Goal: Task Accomplishment & Management: Complete application form

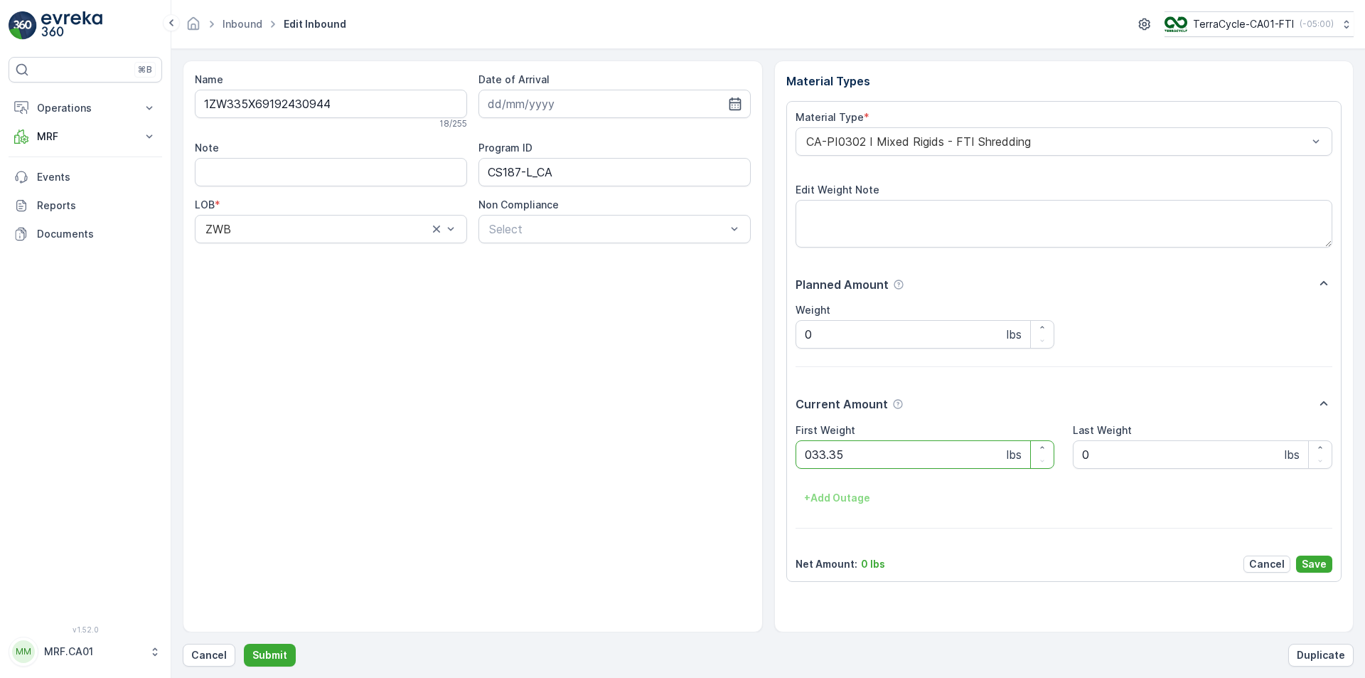
click at [244, 643] on button "Submit" at bounding box center [270, 654] width 52 height 23
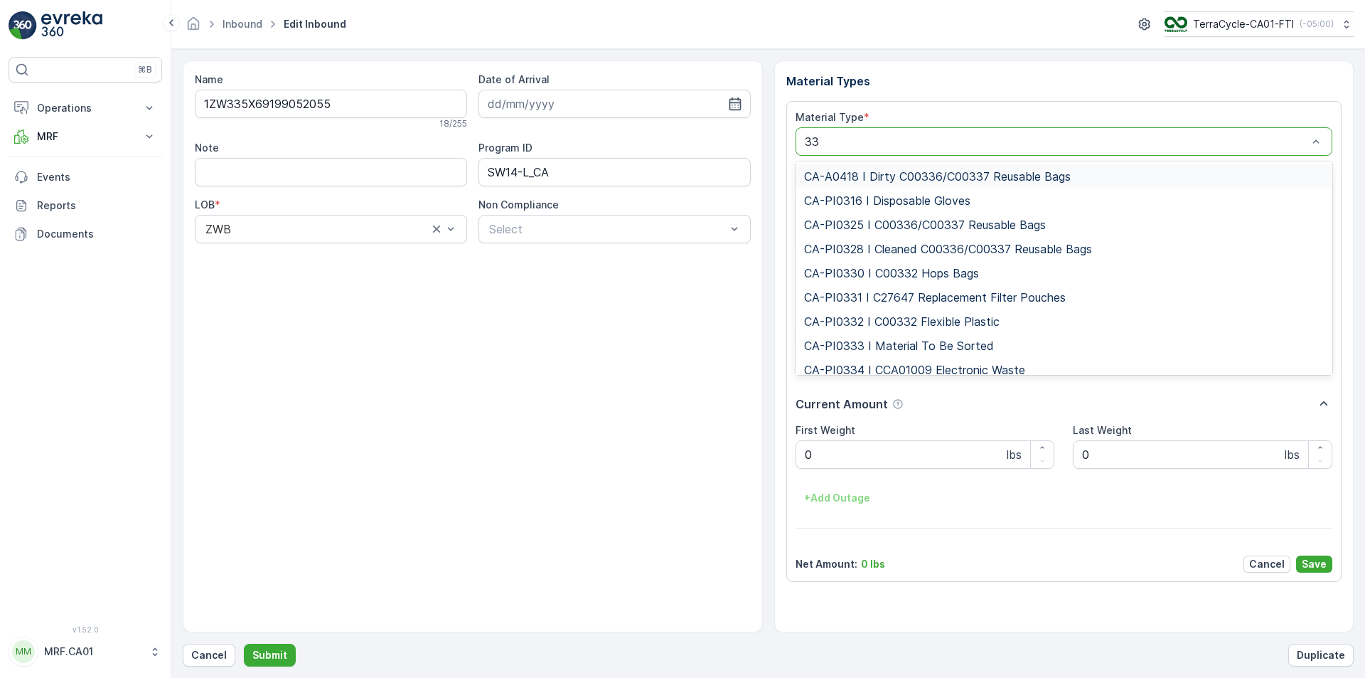
type input "333"
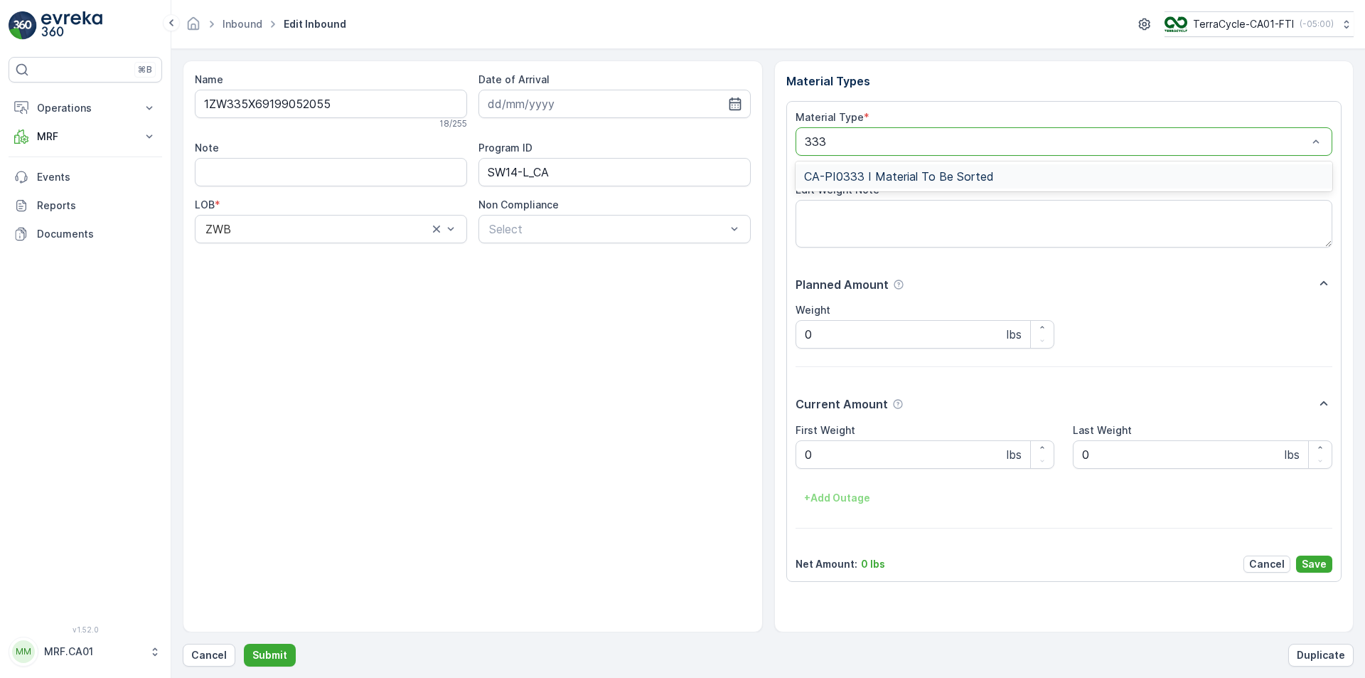
click at [940, 171] on span "CA-PI0333 I Material To Be Sorted" at bounding box center [899, 176] width 190 height 13
click at [891, 468] on div "First Weight 0 lbs Last Weight 0 lbs + Add Outage" at bounding box center [1064, 466] width 537 height 87
click at [831, 450] on Weight "0" at bounding box center [925, 454] width 259 height 28
type Weight "60"
click at [244, 643] on button "Submit" at bounding box center [270, 654] width 52 height 23
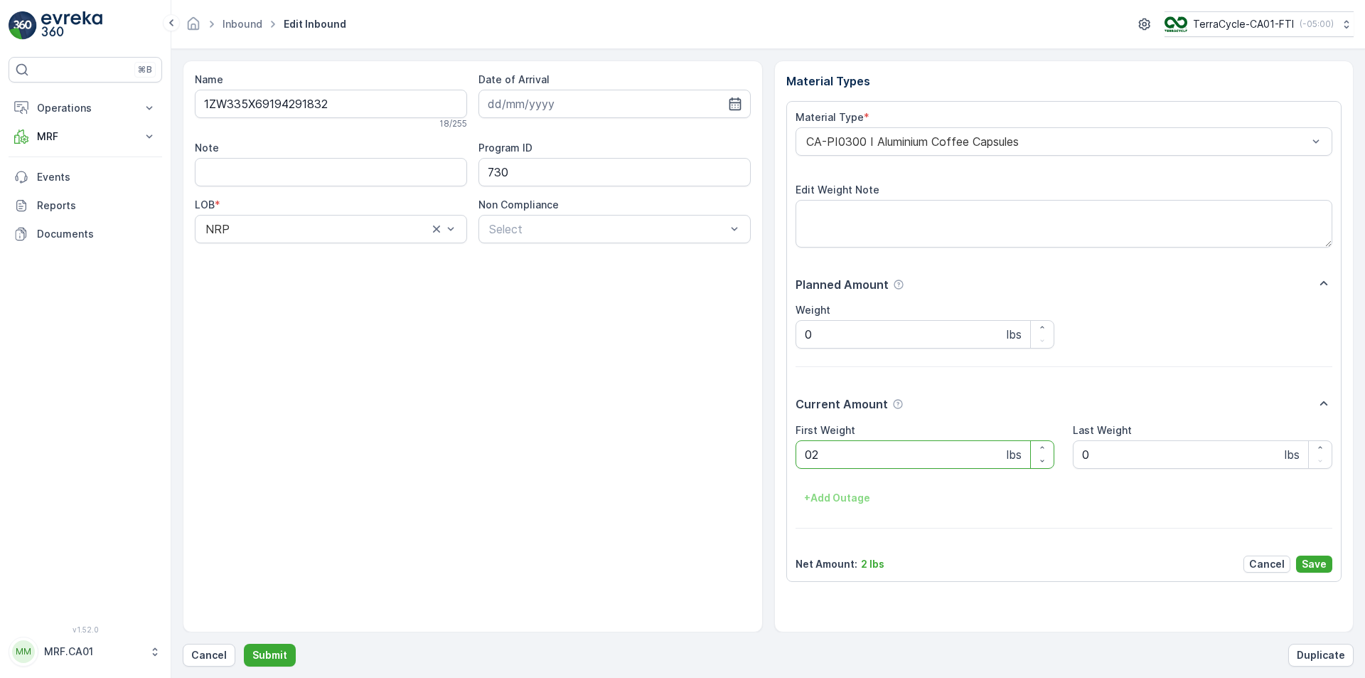
type Weight "025"
click at [244, 643] on button "Submit" at bounding box center [270, 654] width 52 height 23
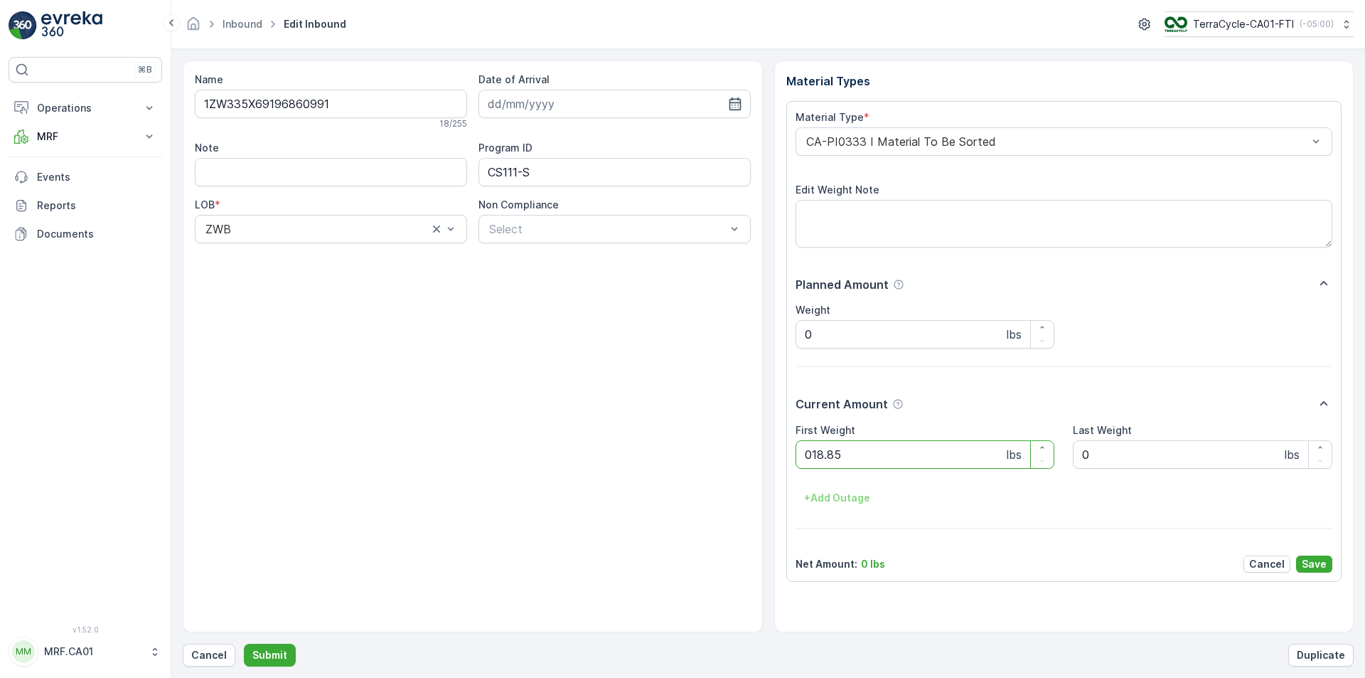
click at [244, 643] on button "Submit" at bounding box center [270, 654] width 52 height 23
type Weight "036"
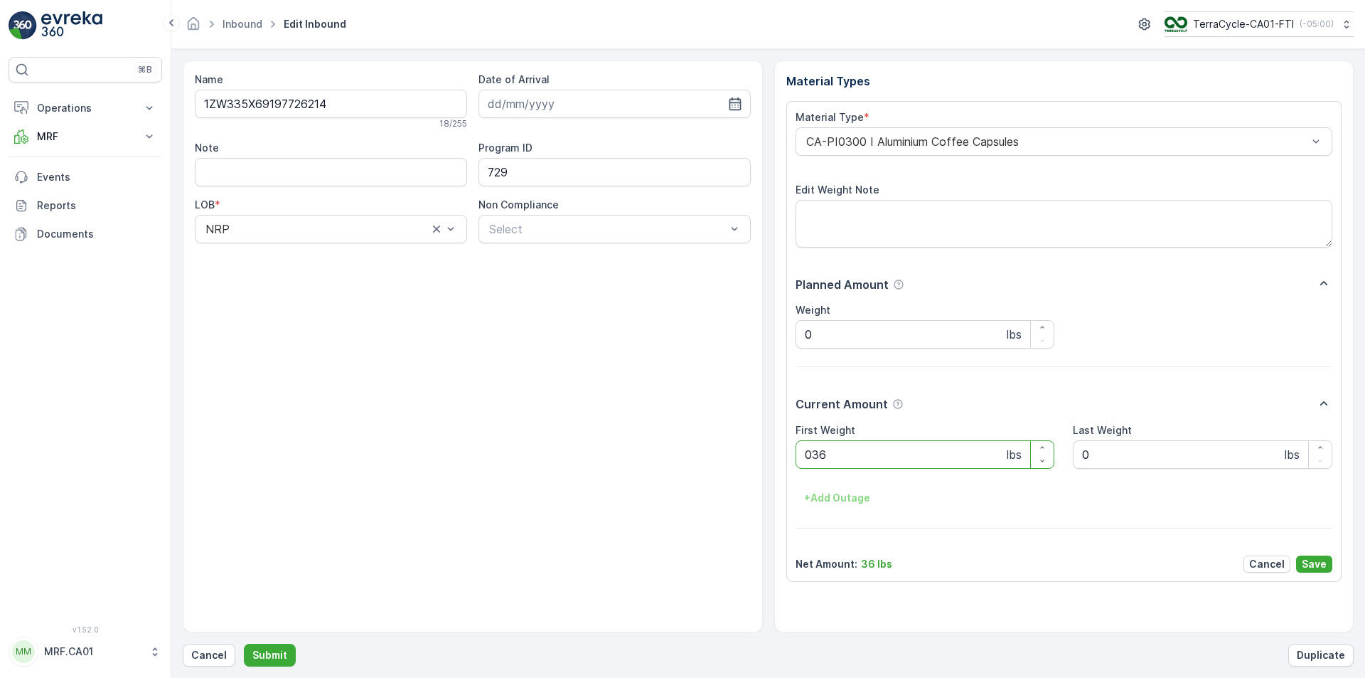
click at [244, 643] on button "Submit" at bounding box center [270, 654] width 52 height 23
type Weight "035"
click at [244, 643] on button "Submit" at bounding box center [270, 654] width 52 height 23
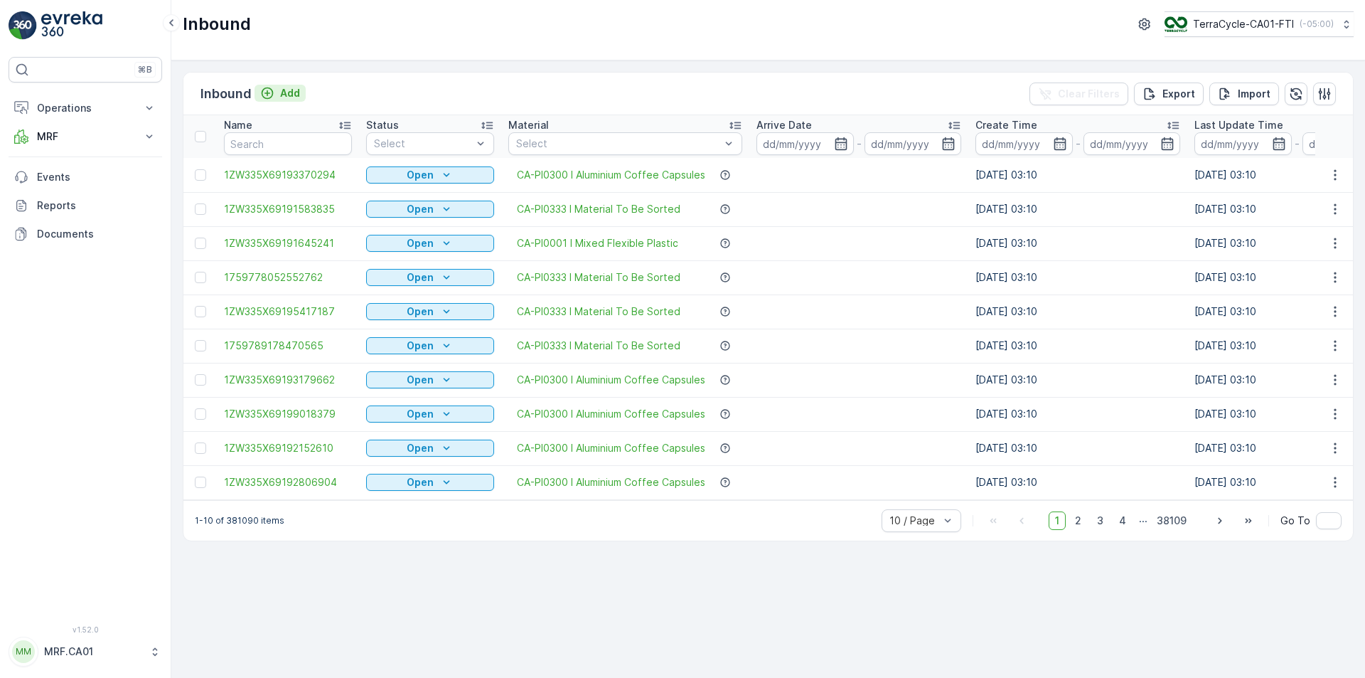
click at [301, 95] on button "Add" at bounding box center [280, 93] width 51 height 17
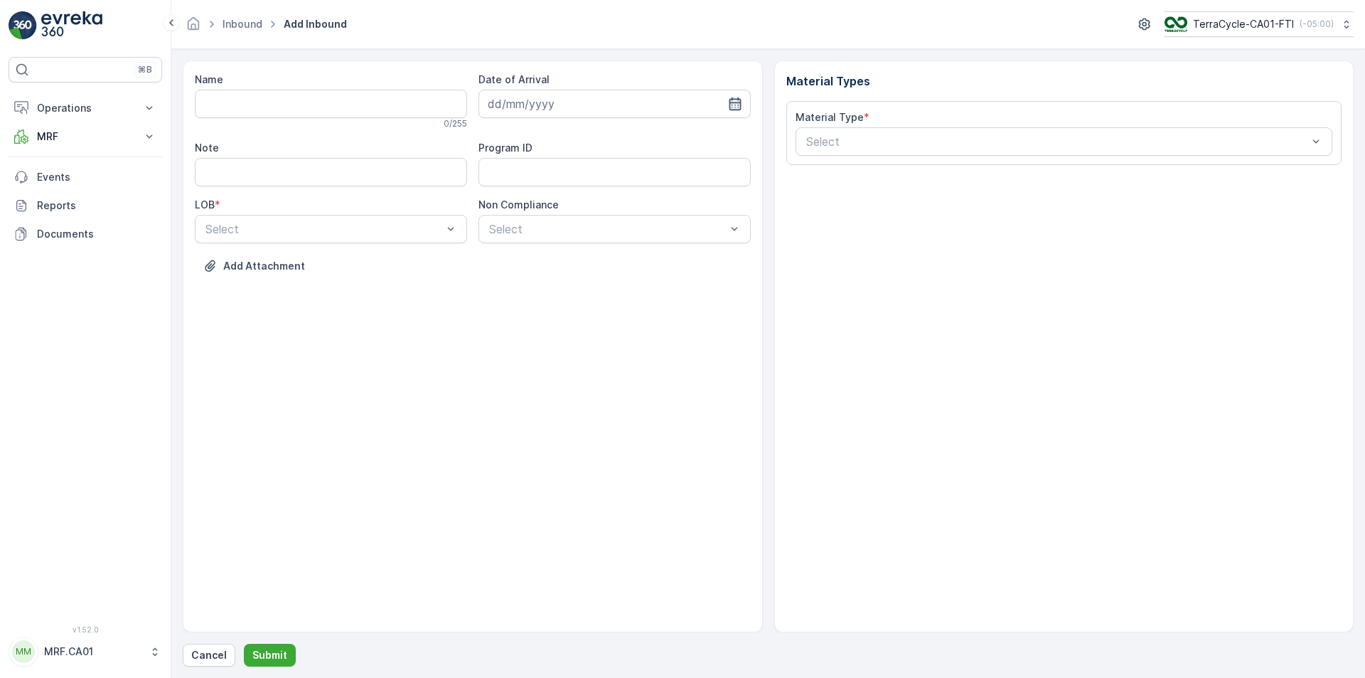
click at [736, 106] on icon "button" at bounding box center [735, 104] width 14 height 14
click at [557, 225] on div "7" at bounding box center [553, 222] width 23 height 23
type input "[DATE]"
click at [412, 263] on div "NRP" at bounding box center [330, 263] width 255 height 13
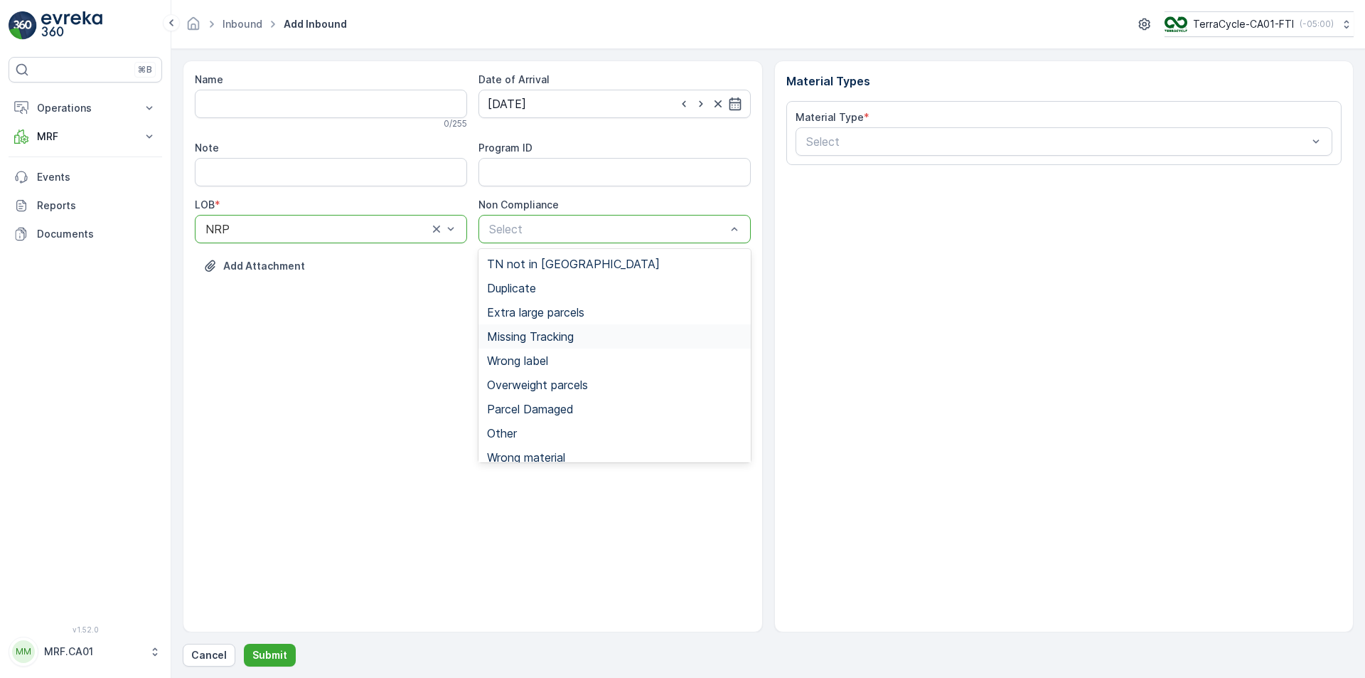
click at [550, 345] on div "Missing Tracking" at bounding box center [614, 336] width 272 height 24
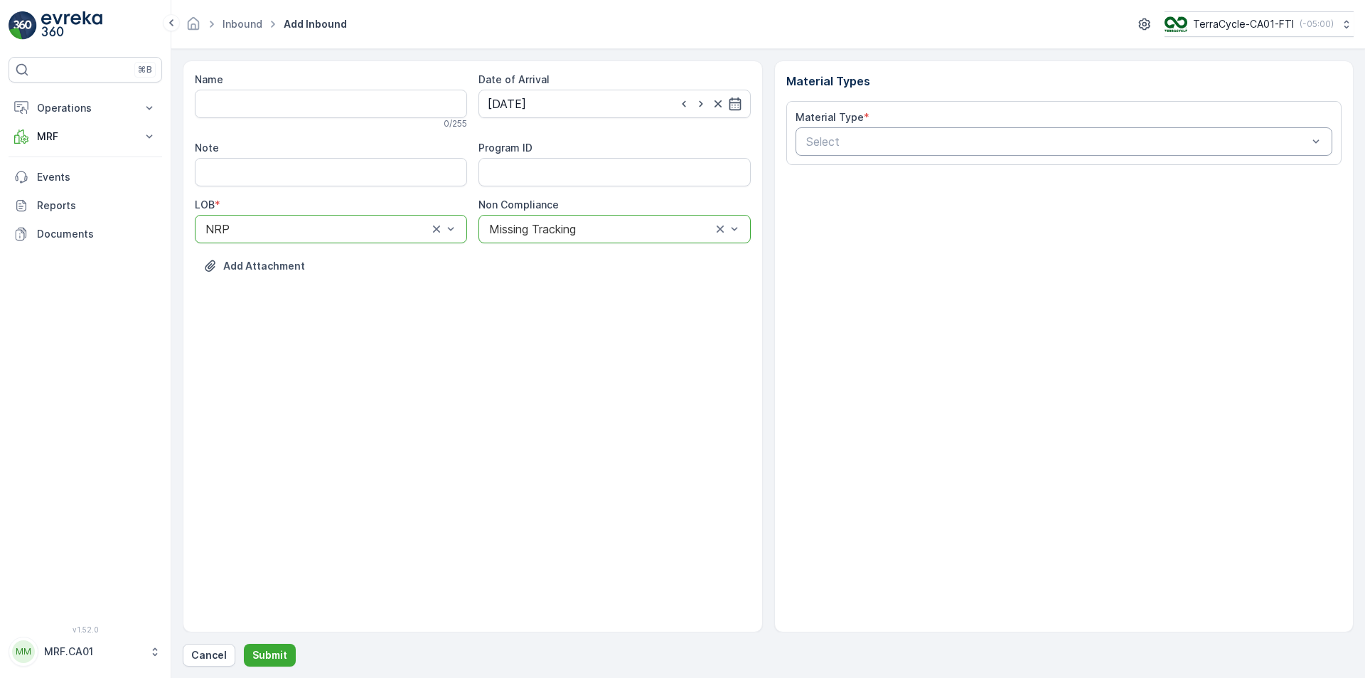
click at [920, 154] on div "Select" at bounding box center [1064, 141] width 537 height 28
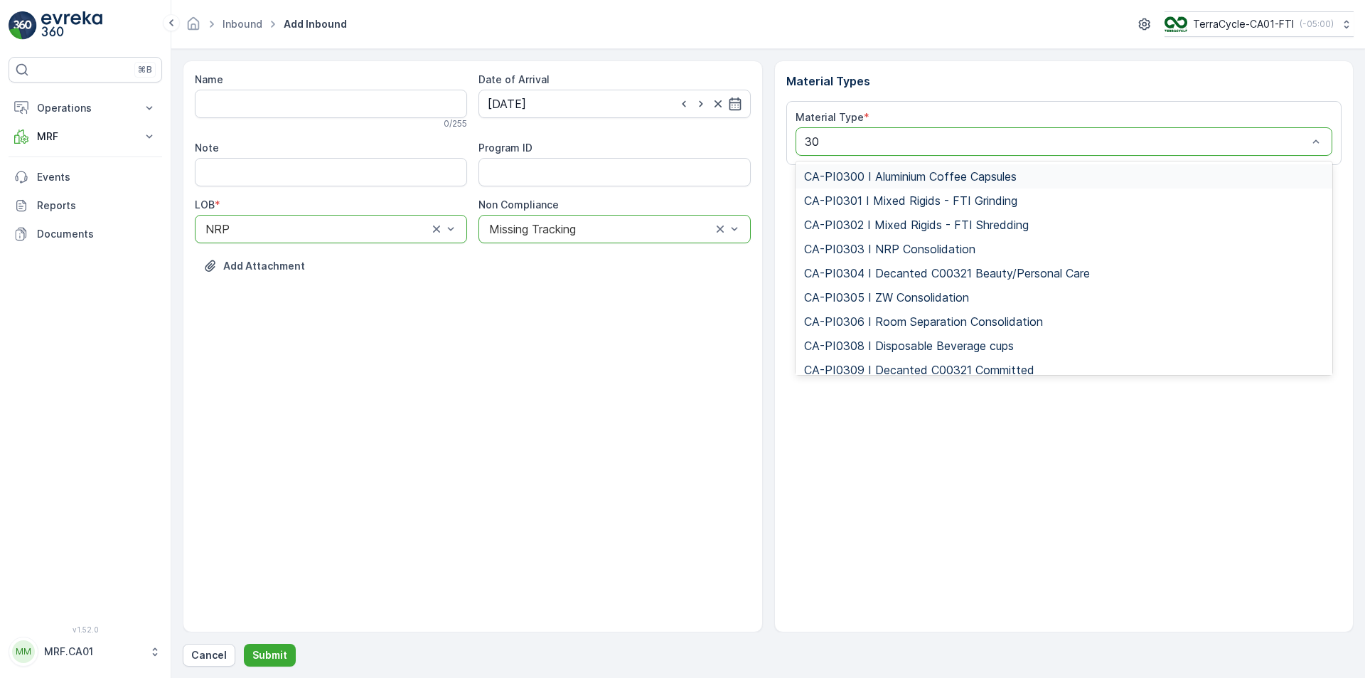
type input "302"
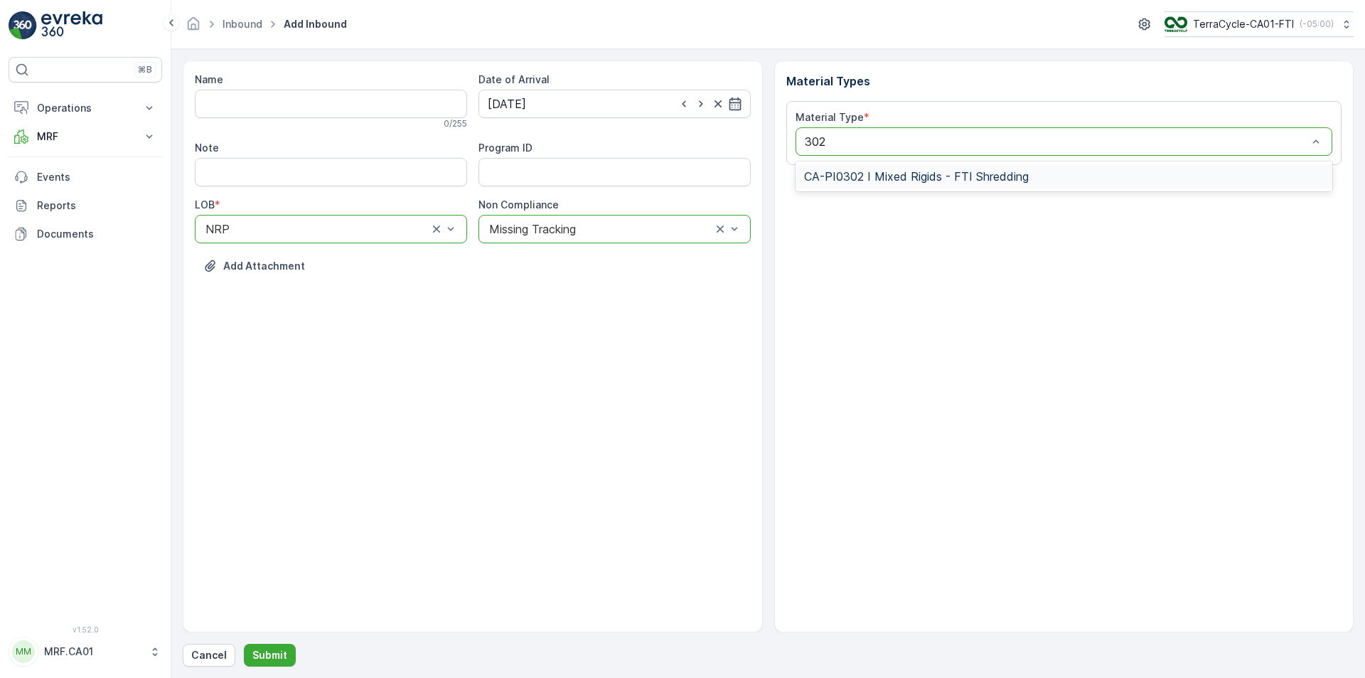
click at [941, 182] on span "CA-PI0302 I Mixed Rigids - FTI Shredding" at bounding box center [916, 176] width 225 height 13
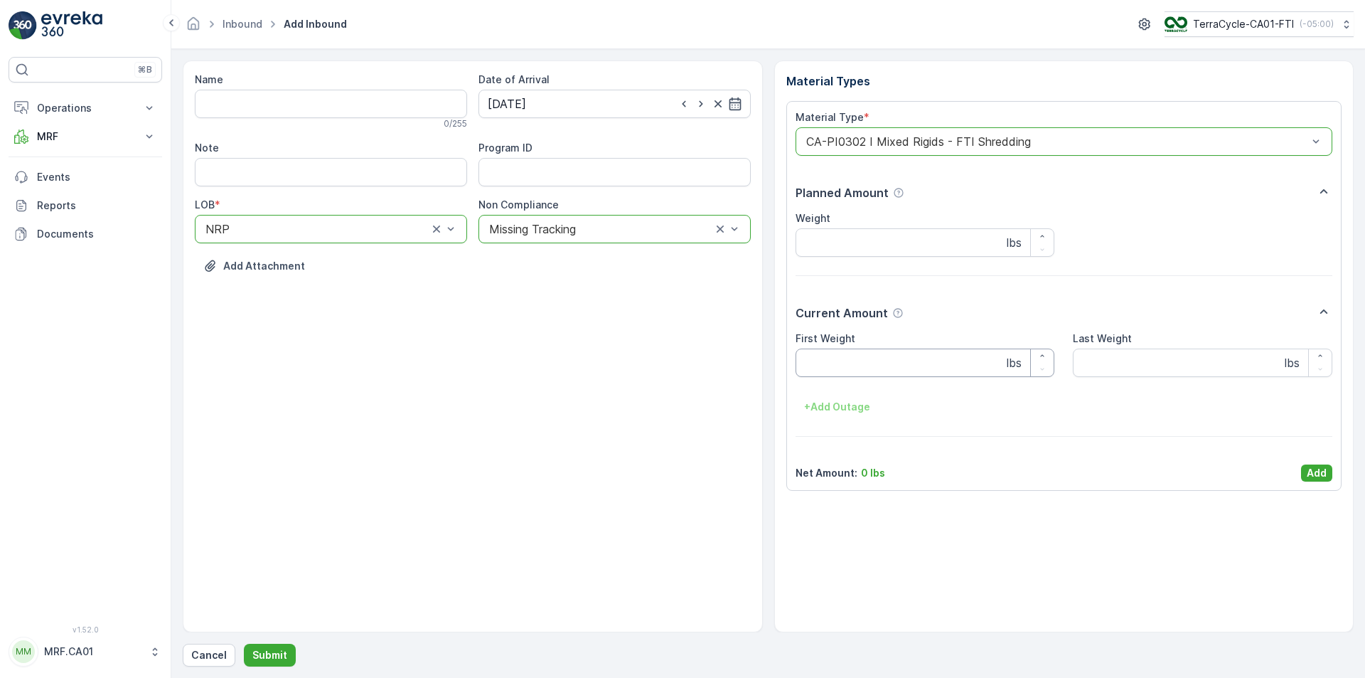
click at [874, 364] on Weight "First Weight" at bounding box center [925, 362] width 259 height 28
type Weight "40"
click at [1318, 474] on p "Add" at bounding box center [1317, 473] width 20 height 14
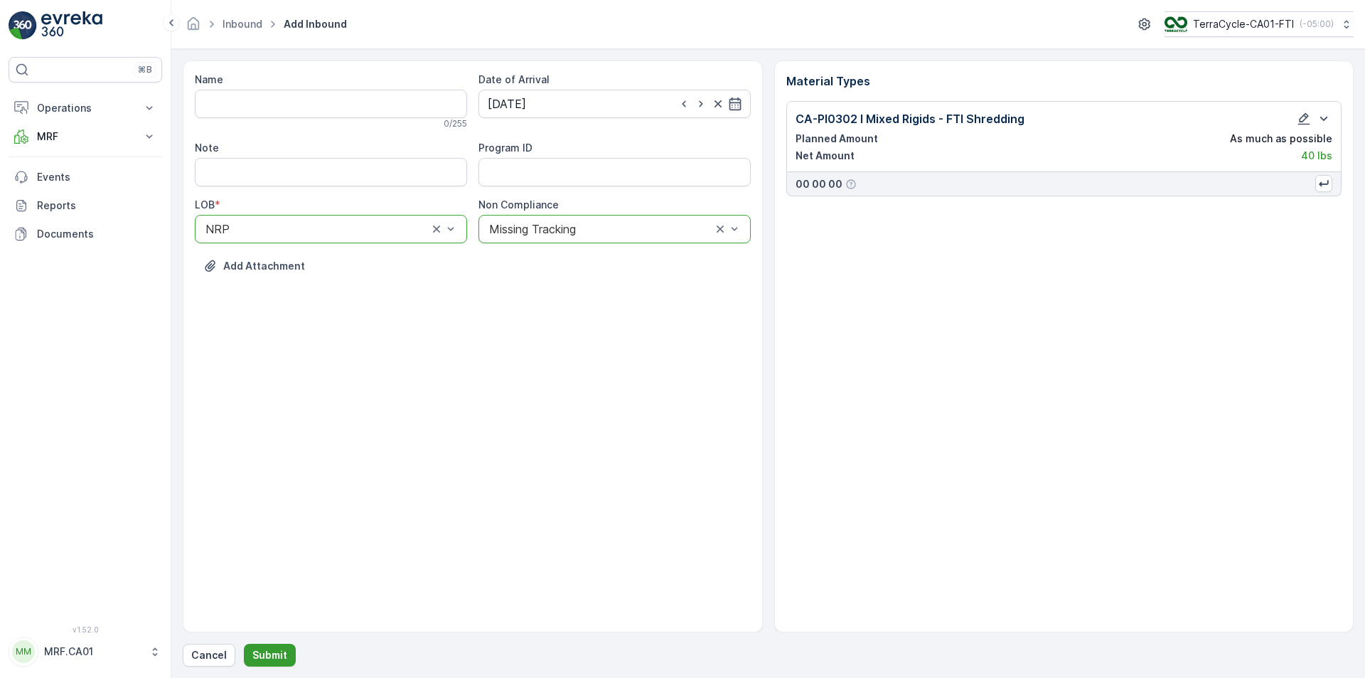
click at [272, 650] on p "Submit" at bounding box center [269, 655] width 35 height 14
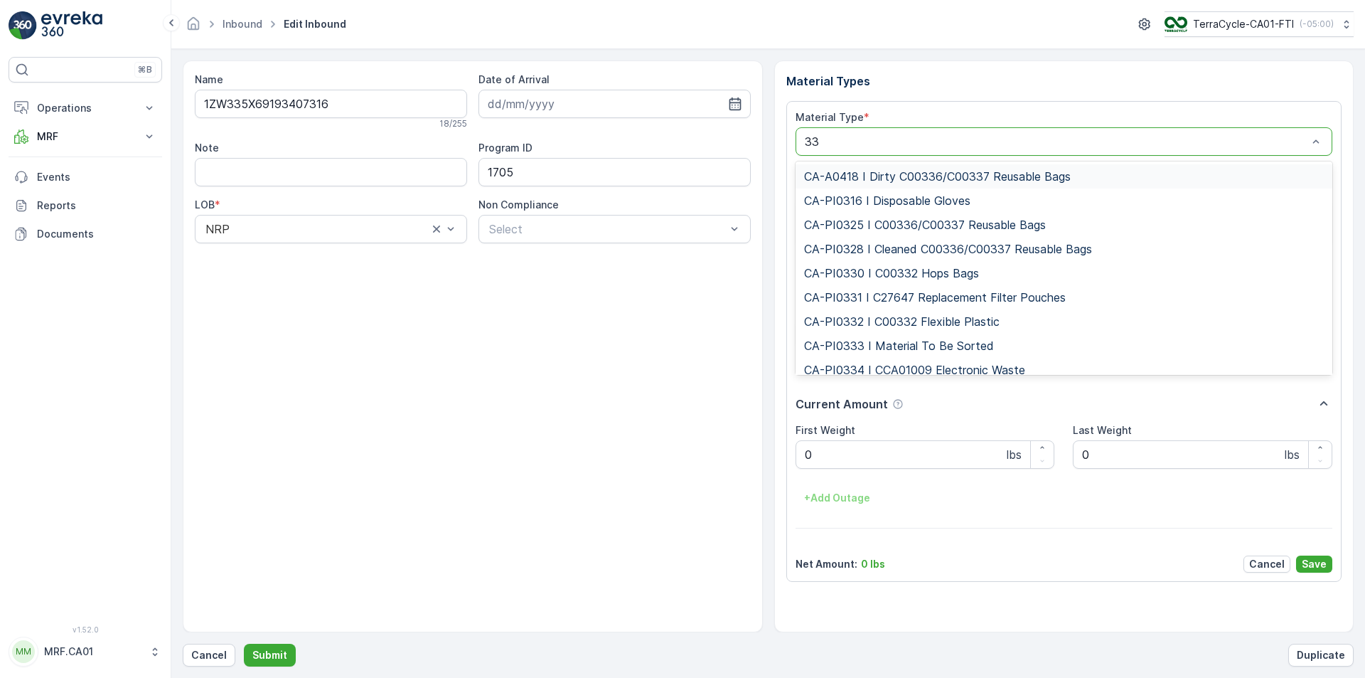
type input "333"
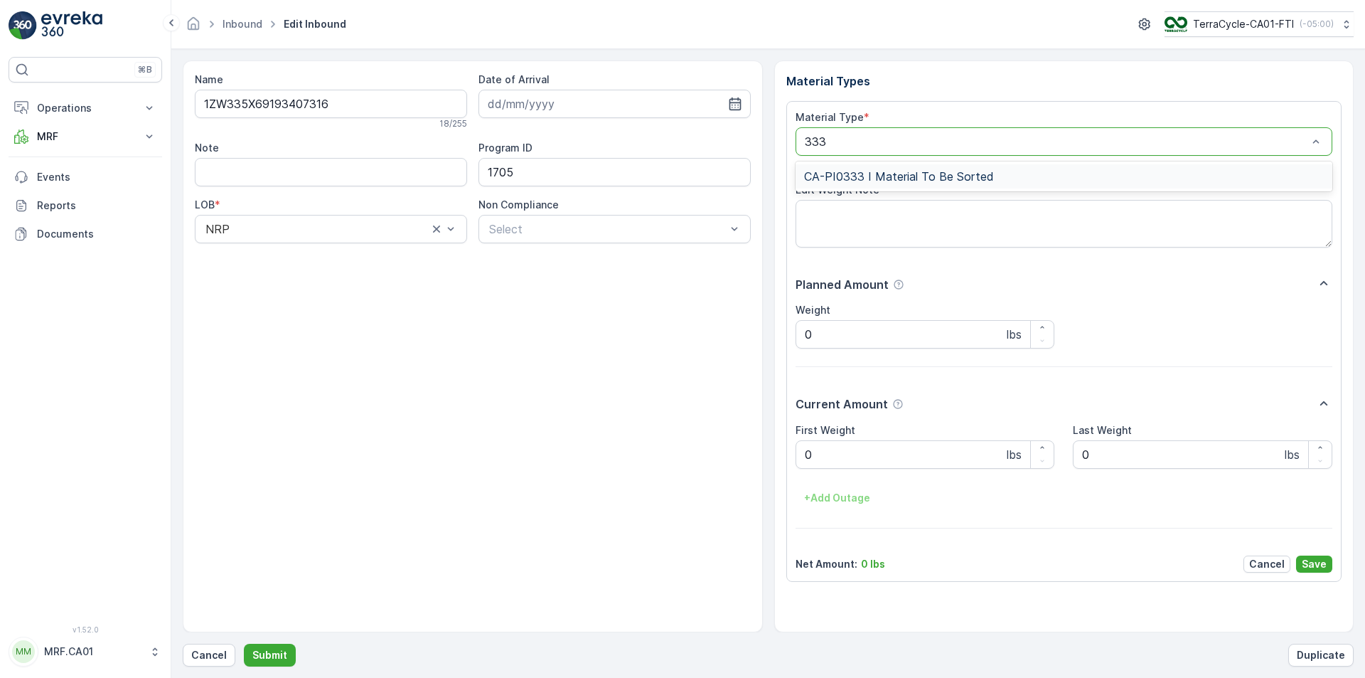
click at [937, 175] on span "CA-PI0333 I Material To Be Sorted" at bounding box center [899, 176] width 190 height 13
click at [896, 458] on Weight "0" at bounding box center [925, 454] width 259 height 28
type Weight "032"
click at [244, 643] on button "Submit" at bounding box center [270, 654] width 52 height 23
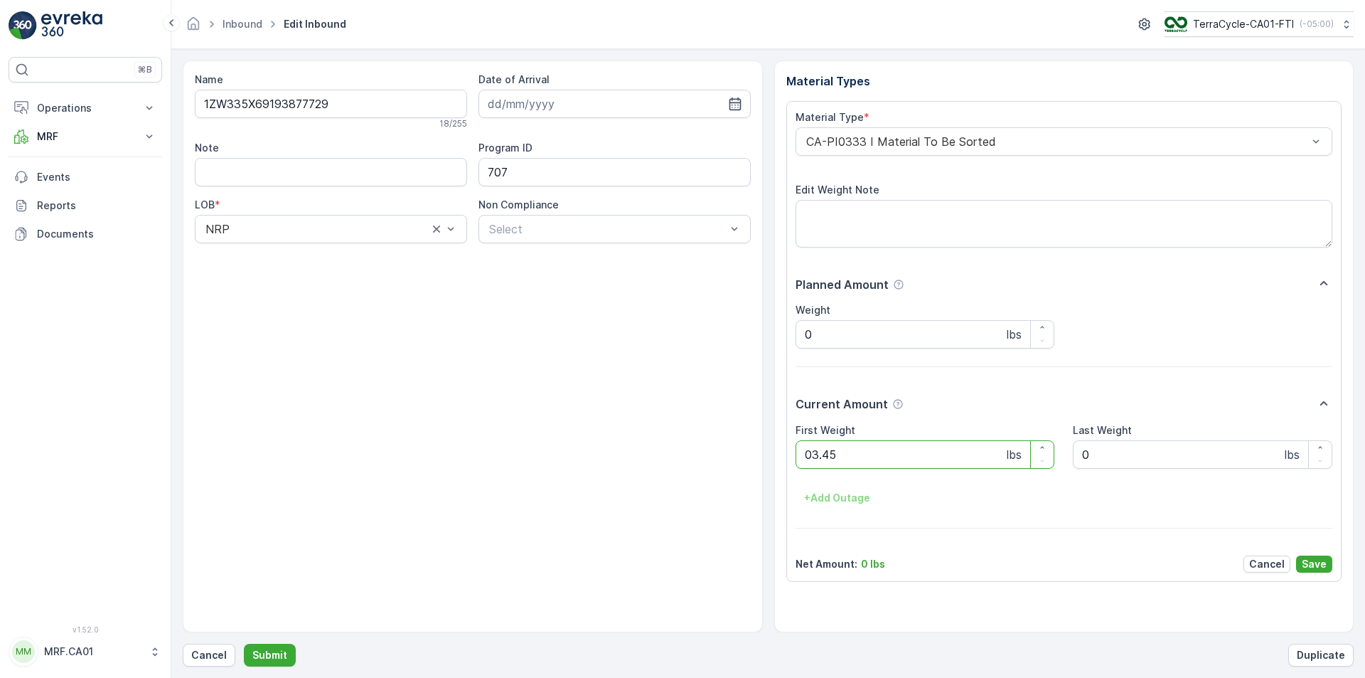
click at [244, 643] on button "Submit" at bounding box center [270, 654] width 52 height 23
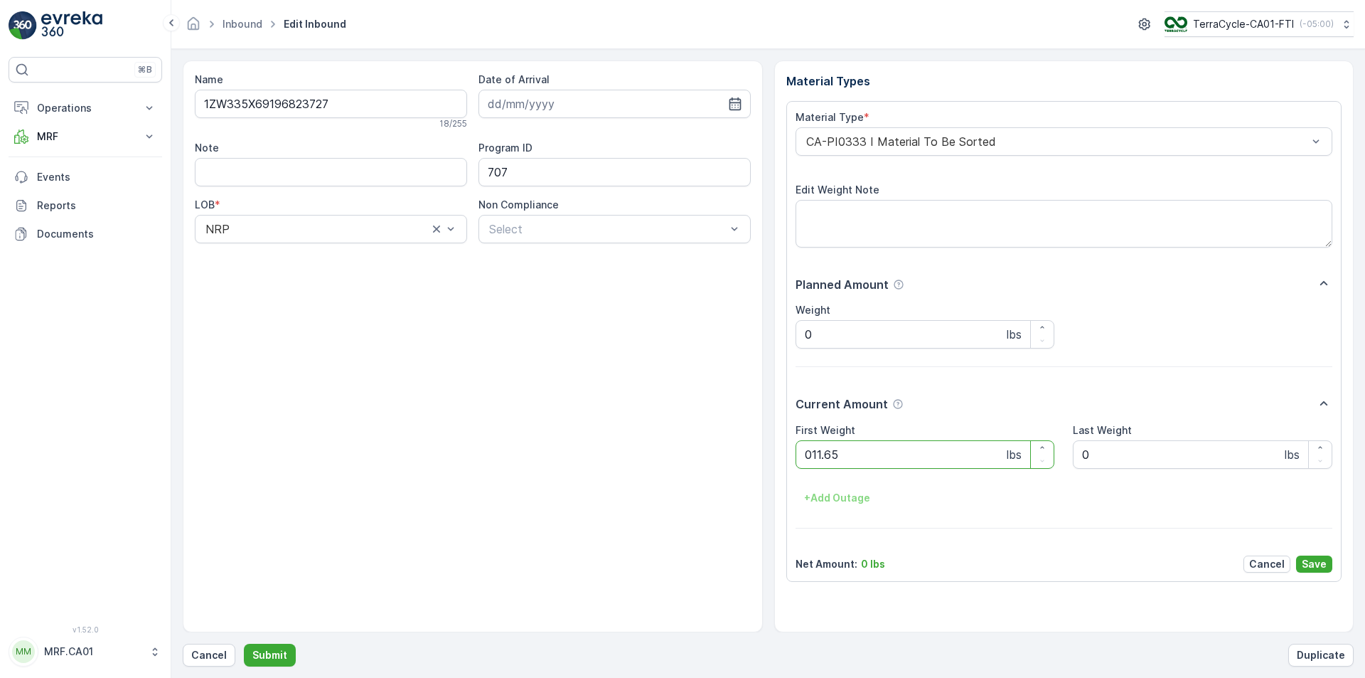
click at [244, 643] on button "Submit" at bounding box center [270, 654] width 52 height 23
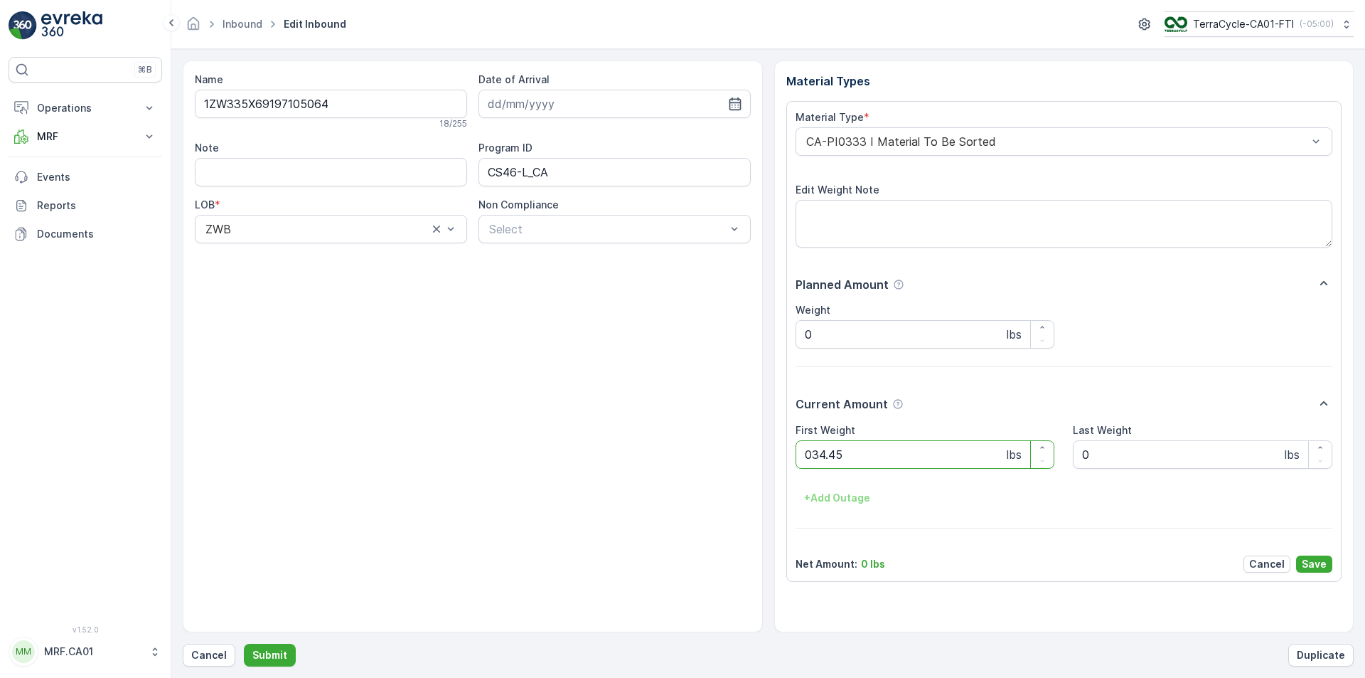
click at [244, 643] on button "Submit" at bounding box center [270, 654] width 52 height 23
type Weight "040"
click at [244, 643] on button "Submit" at bounding box center [270, 654] width 52 height 23
type Weight "036"
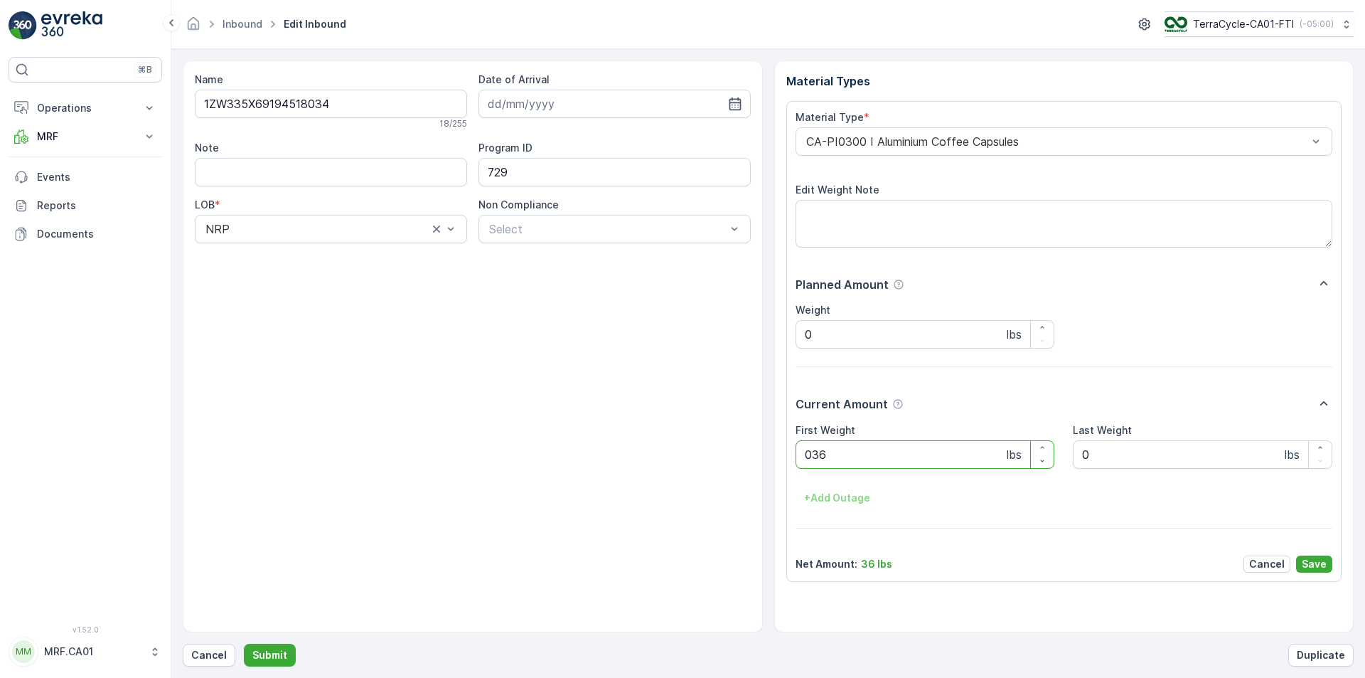
click at [244, 643] on button "Submit" at bounding box center [270, 654] width 52 height 23
type Weight "035"
click at [244, 643] on button "Submit" at bounding box center [270, 654] width 52 height 23
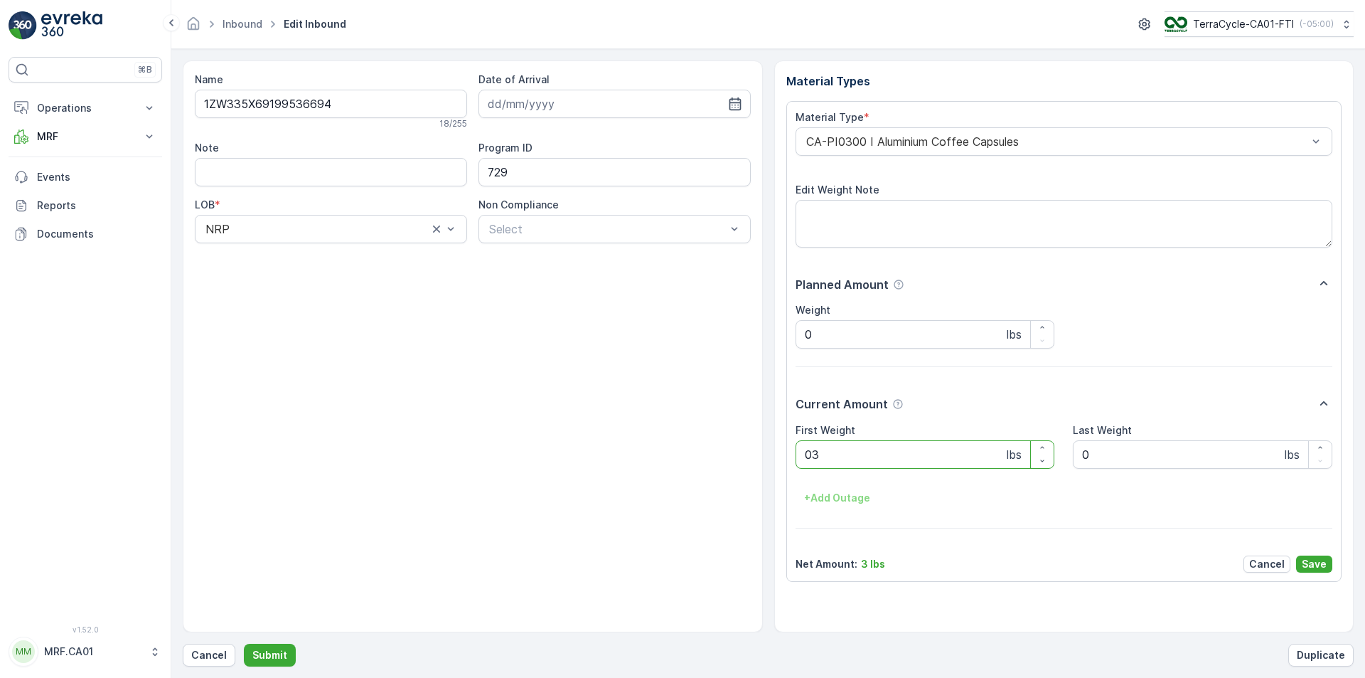
type Weight "035"
click at [244, 643] on button "Submit" at bounding box center [270, 654] width 52 height 23
type Weight "032"
click at [244, 643] on button "Submit" at bounding box center [270, 654] width 52 height 23
type Weight "025"
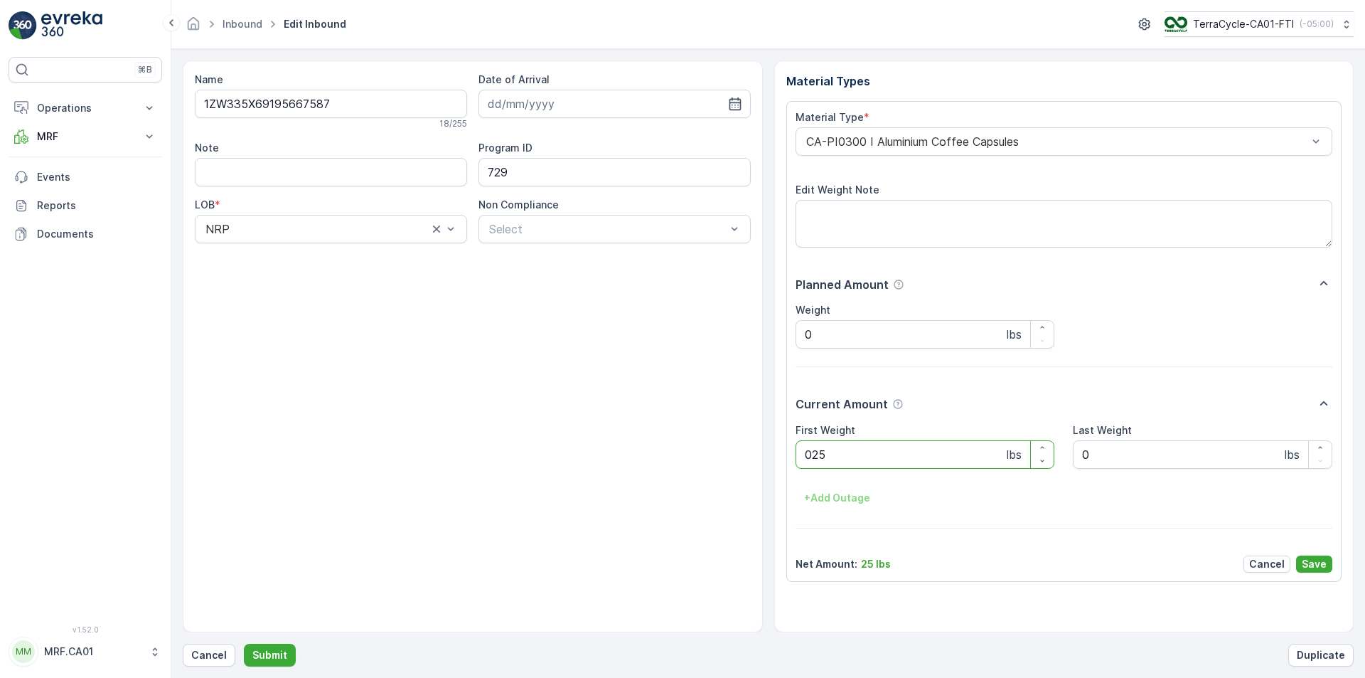
click at [244, 643] on button "Submit" at bounding box center [270, 654] width 52 height 23
type Weight "037"
click at [244, 643] on button "Submit" at bounding box center [270, 654] width 52 height 23
type Weight "035"
click at [244, 643] on button "Submit" at bounding box center [270, 654] width 52 height 23
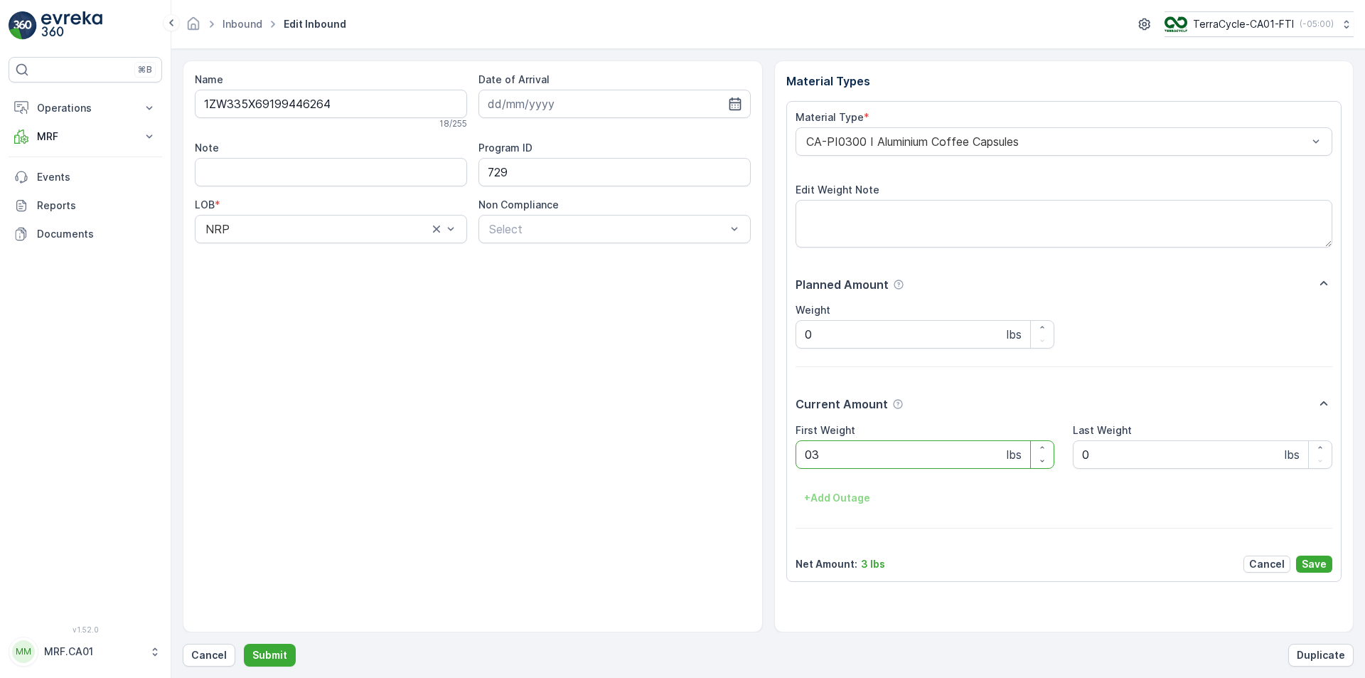
type Weight "031"
click at [244, 643] on button "Submit" at bounding box center [270, 654] width 52 height 23
type Weight "036"
click at [244, 643] on button "Submit" at bounding box center [270, 654] width 52 height 23
type Weight "034"
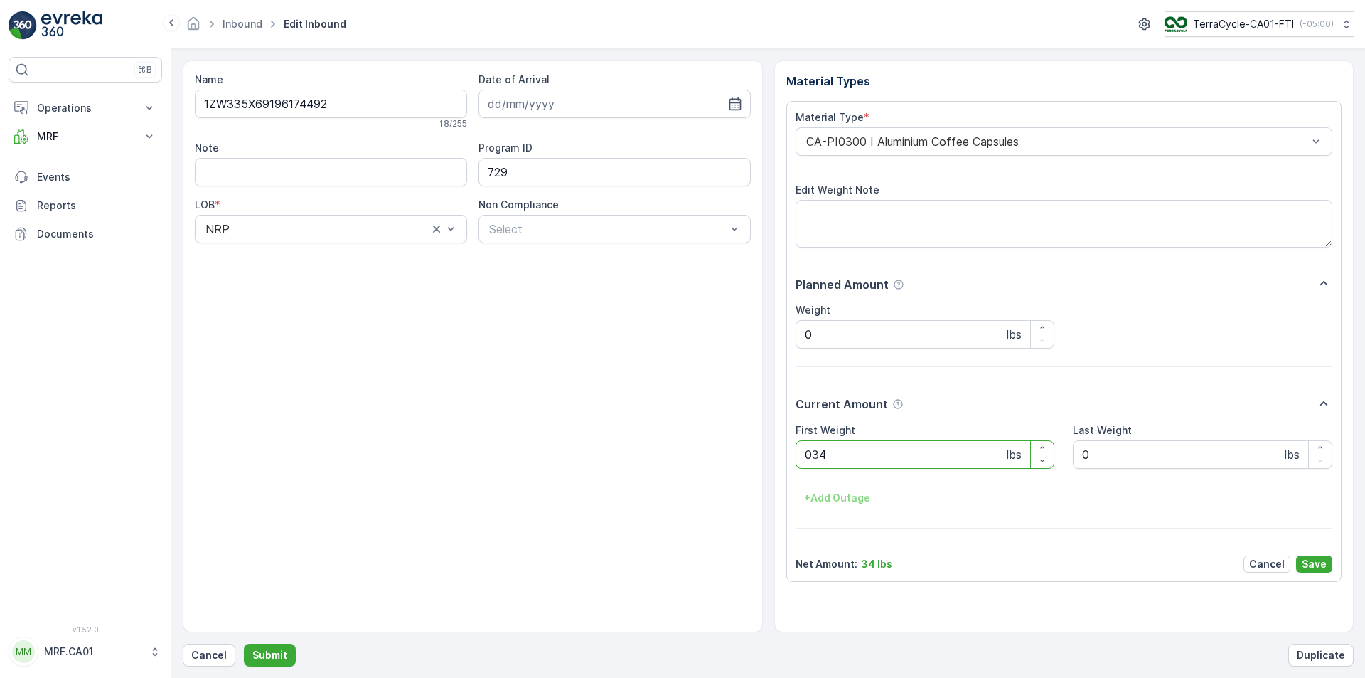
click at [244, 643] on button "Submit" at bounding box center [270, 654] width 52 height 23
type Weight "038"
click at [244, 643] on button "Submit" at bounding box center [270, 654] width 52 height 23
type Weight "039"
click at [244, 643] on button "Submit" at bounding box center [270, 654] width 52 height 23
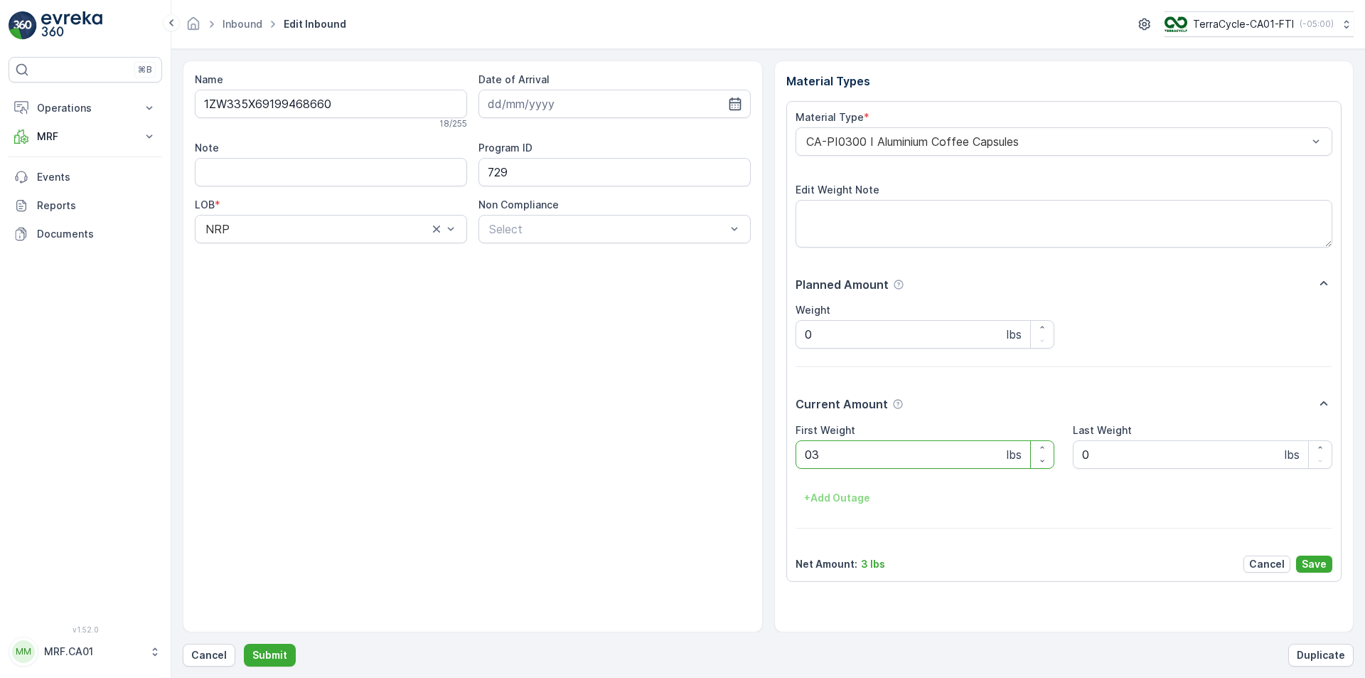
type Weight "037"
click at [244, 643] on button "Submit" at bounding box center [270, 654] width 52 height 23
type Weight "035"
click at [244, 643] on button "Submit" at bounding box center [270, 654] width 52 height 23
type Weight "038"
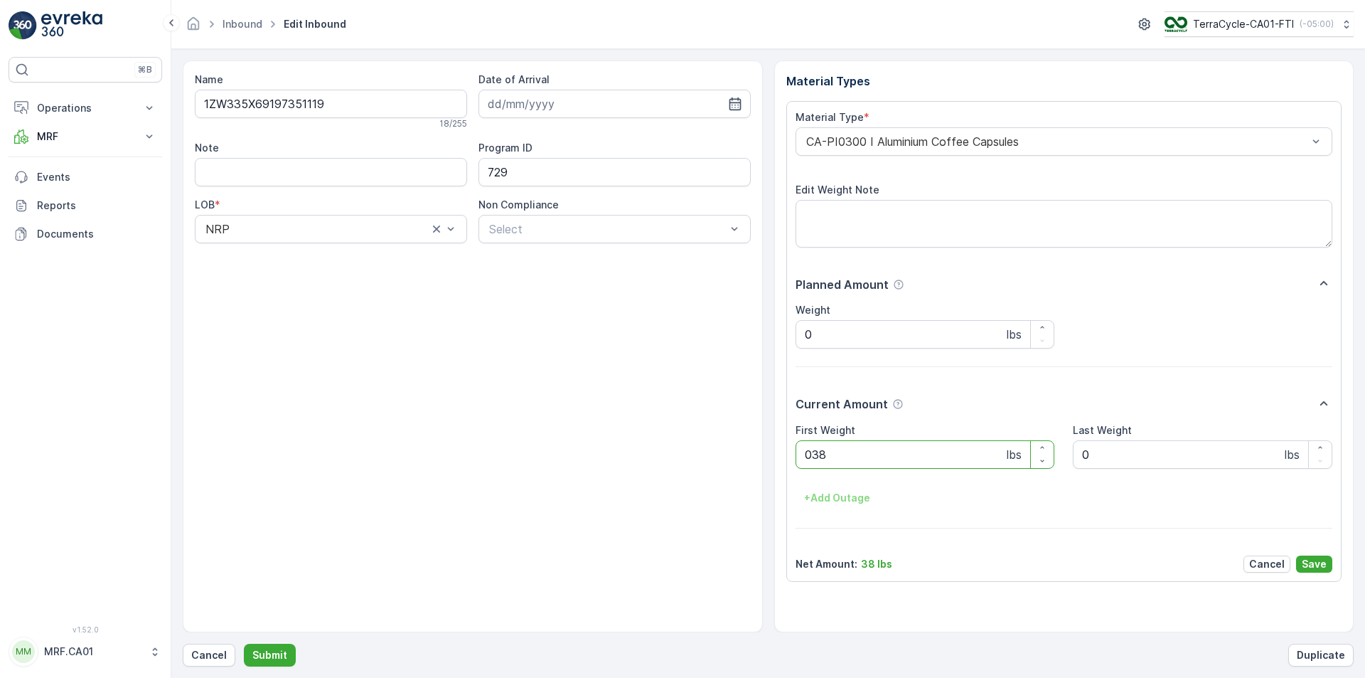
click at [244, 643] on button "Submit" at bounding box center [270, 654] width 52 height 23
type Weight "032"
click at [244, 643] on button "Submit" at bounding box center [270, 654] width 52 height 23
type Weight "037"
click at [244, 643] on button "Submit" at bounding box center [270, 654] width 52 height 23
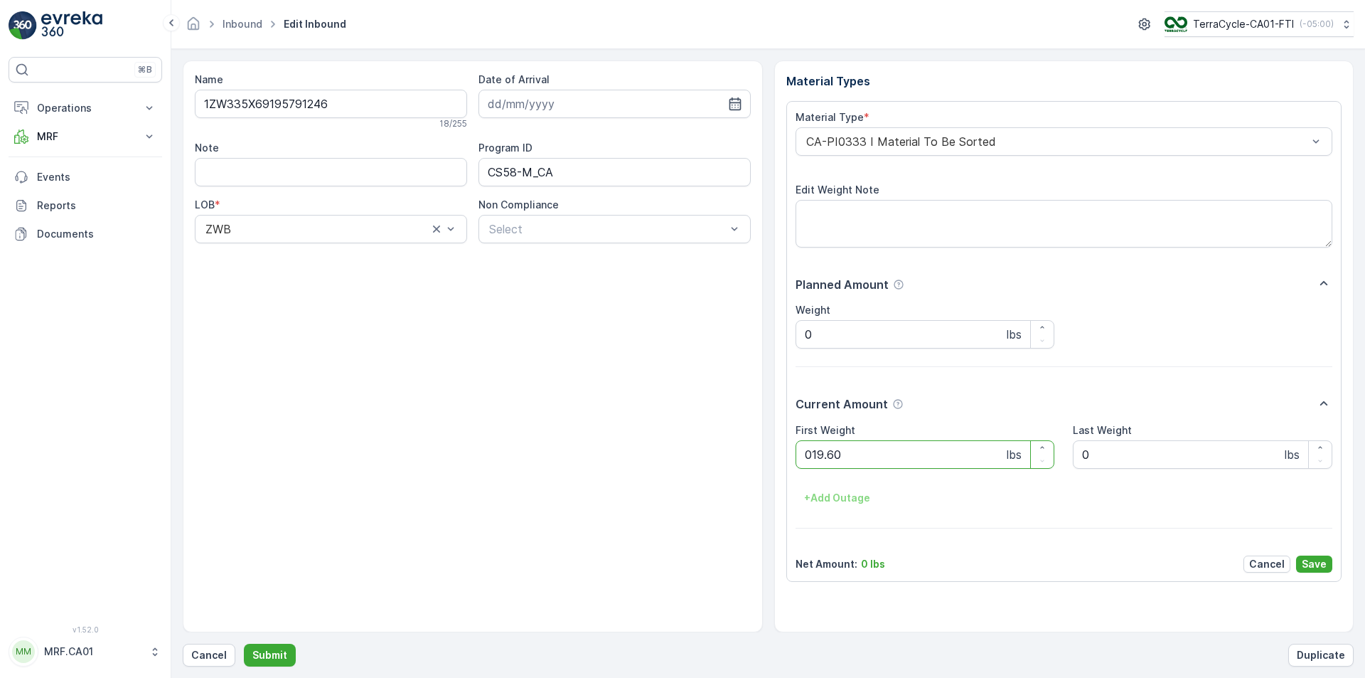
click at [244, 643] on button "Submit" at bounding box center [270, 654] width 52 height 23
type Weight "039"
click at [244, 643] on button "Submit" at bounding box center [270, 654] width 52 height 23
type Weight "048"
click at [244, 643] on button "Submit" at bounding box center [270, 654] width 52 height 23
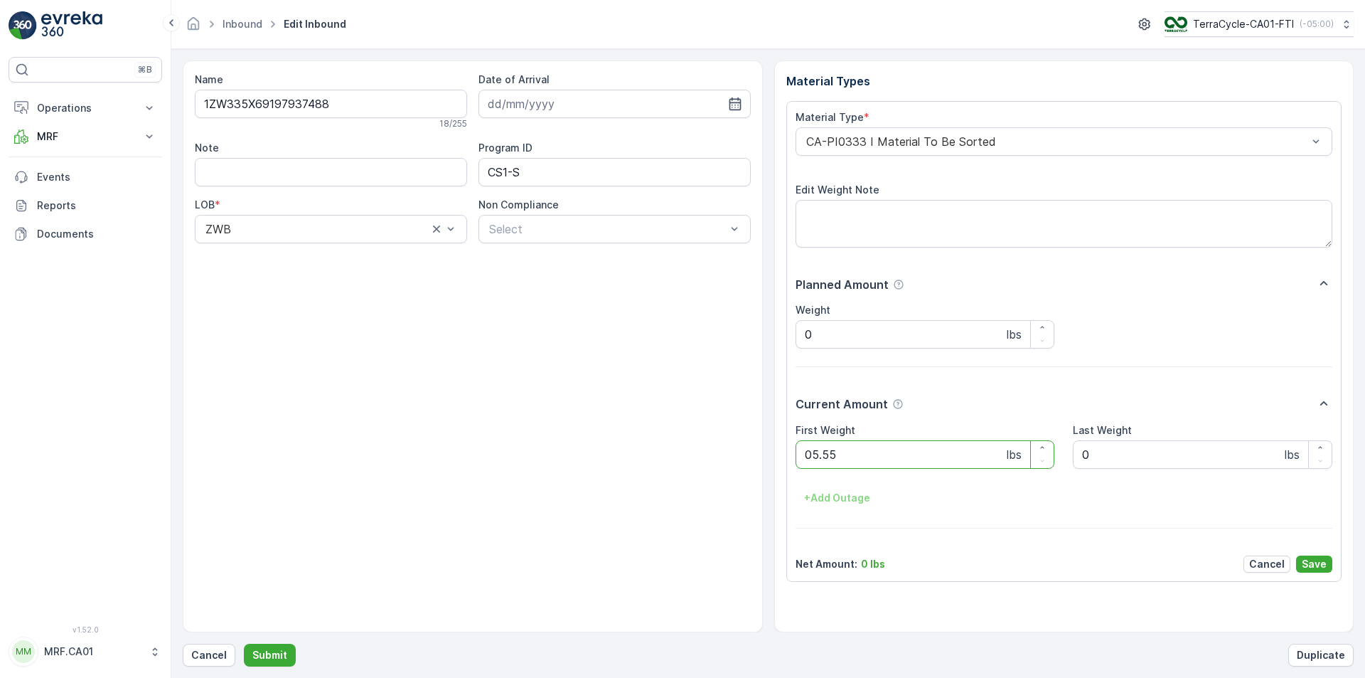
click at [244, 643] on button "Submit" at bounding box center [270, 654] width 52 height 23
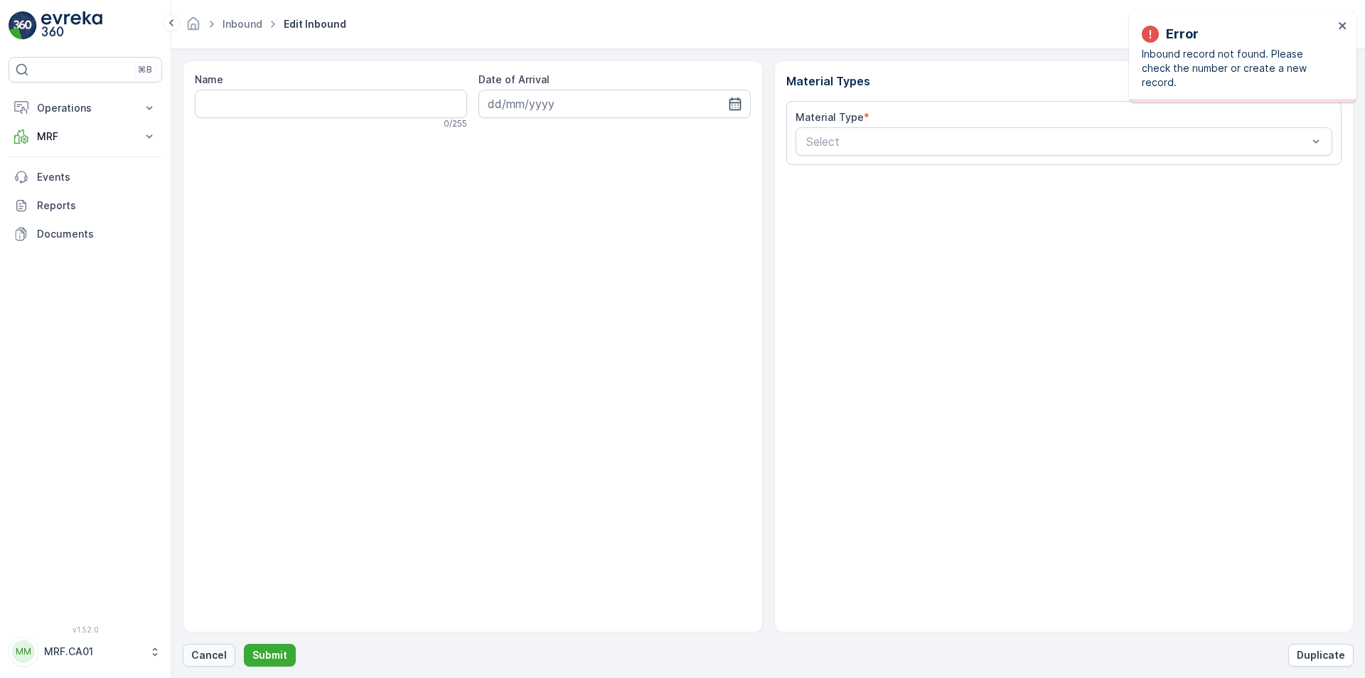
click at [211, 646] on button "Cancel" at bounding box center [209, 654] width 53 height 23
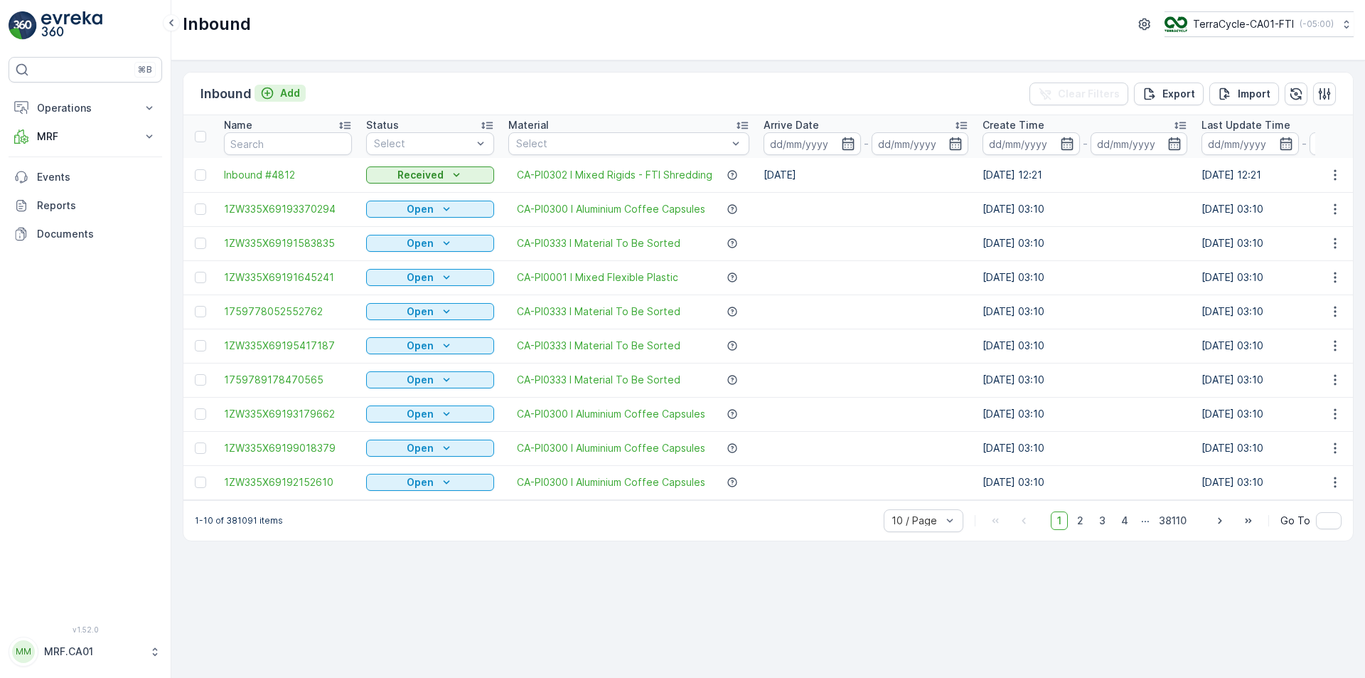
click at [295, 90] on p "Add" at bounding box center [290, 93] width 20 height 14
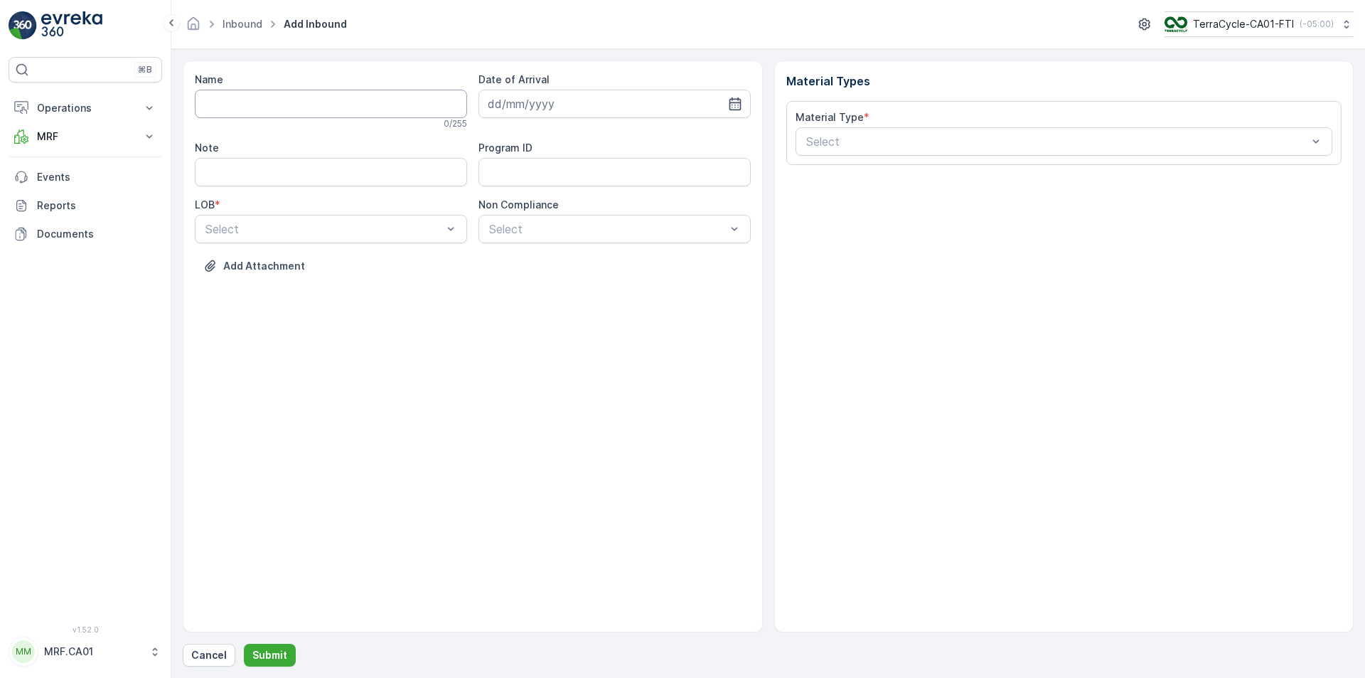
click at [348, 112] on input "Name" at bounding box center [331, 104] width 272 height 28
type input "1ZW335X69198138287"
click at [244, 643] on button "Submit" at bounding box center [270, 654] width 52 height 23
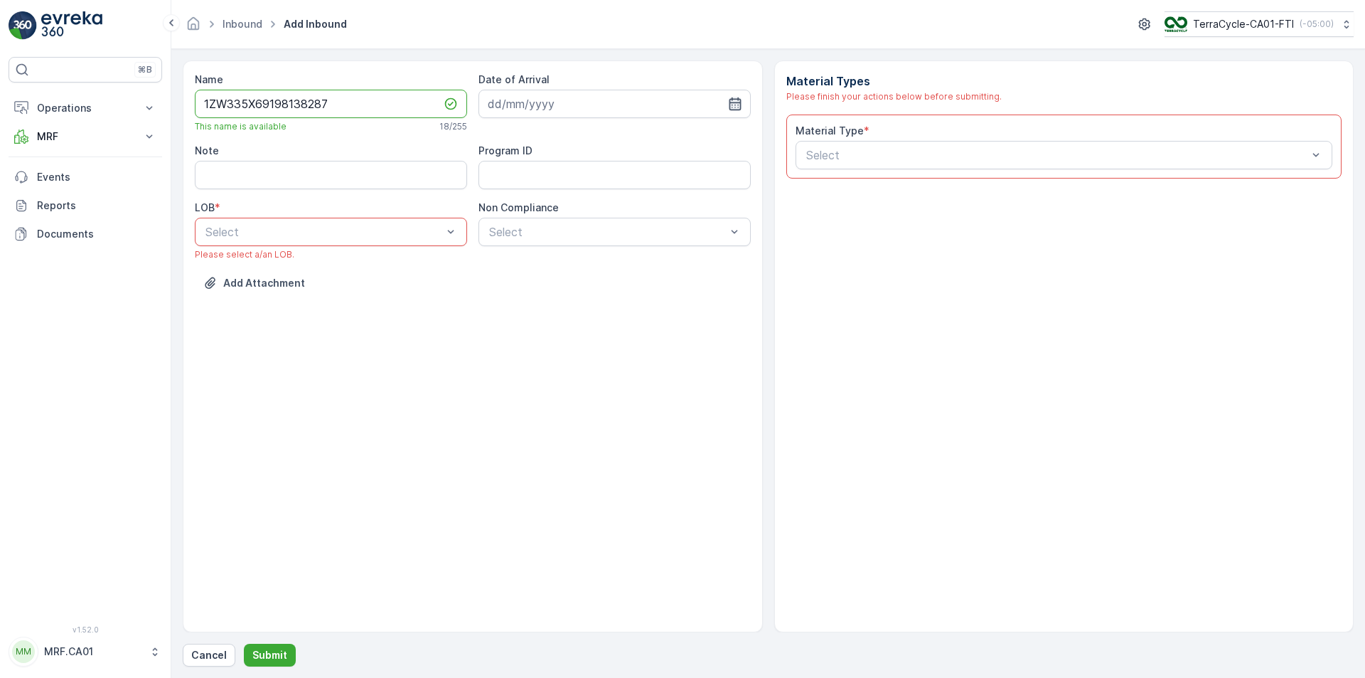
click at [729, 101] on icon "button" at bounding box center [735, 104] width 14 height 14
click at [557, 220] on div "7" at bounding box center [553, 222] width 23 height 23
type input "[DATE]"
click at [409, 279] on div "ZWB" at bounding box center [331, 291] width 272 height 24
click at [540, 245] on div "Select" at bounding box center [614, 232] width 272 height 28
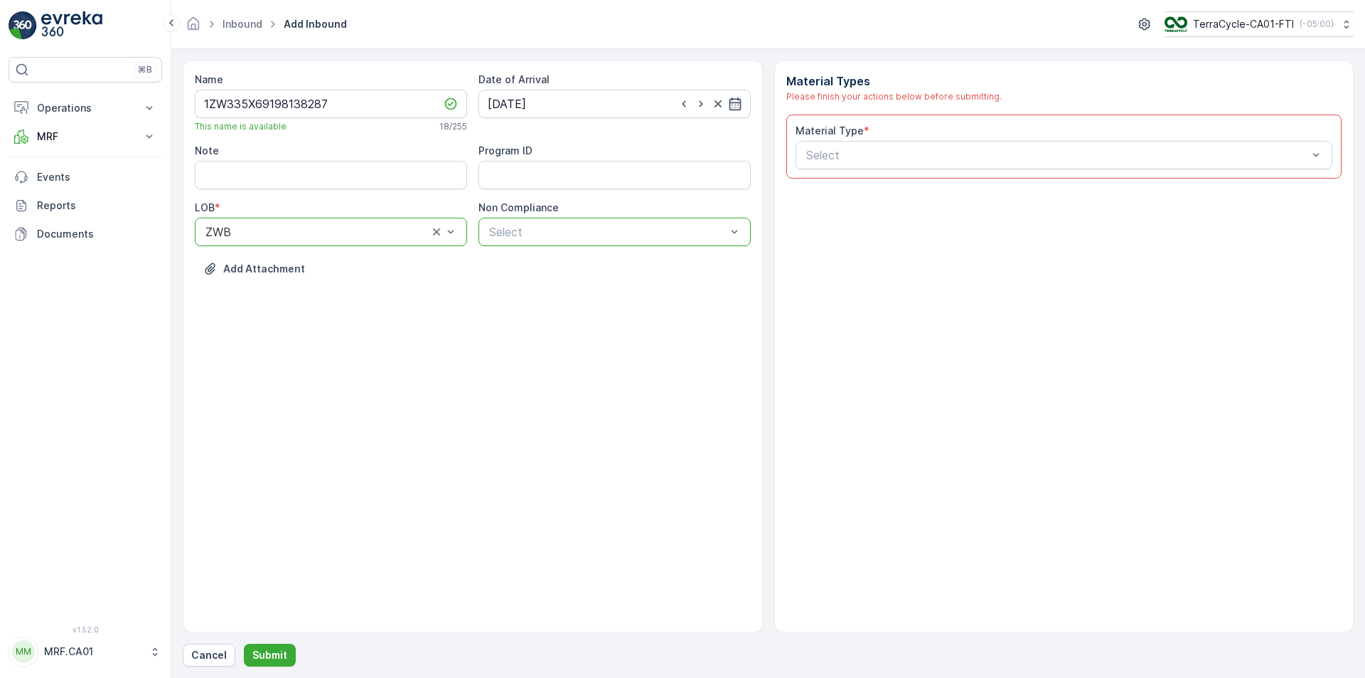
click at [540, 245] on div "Select" at bounding box center [614, 232] width 272 height 28
click at [546, 218] on div "Select" at bounding box center [614, 232] width 272 height 28
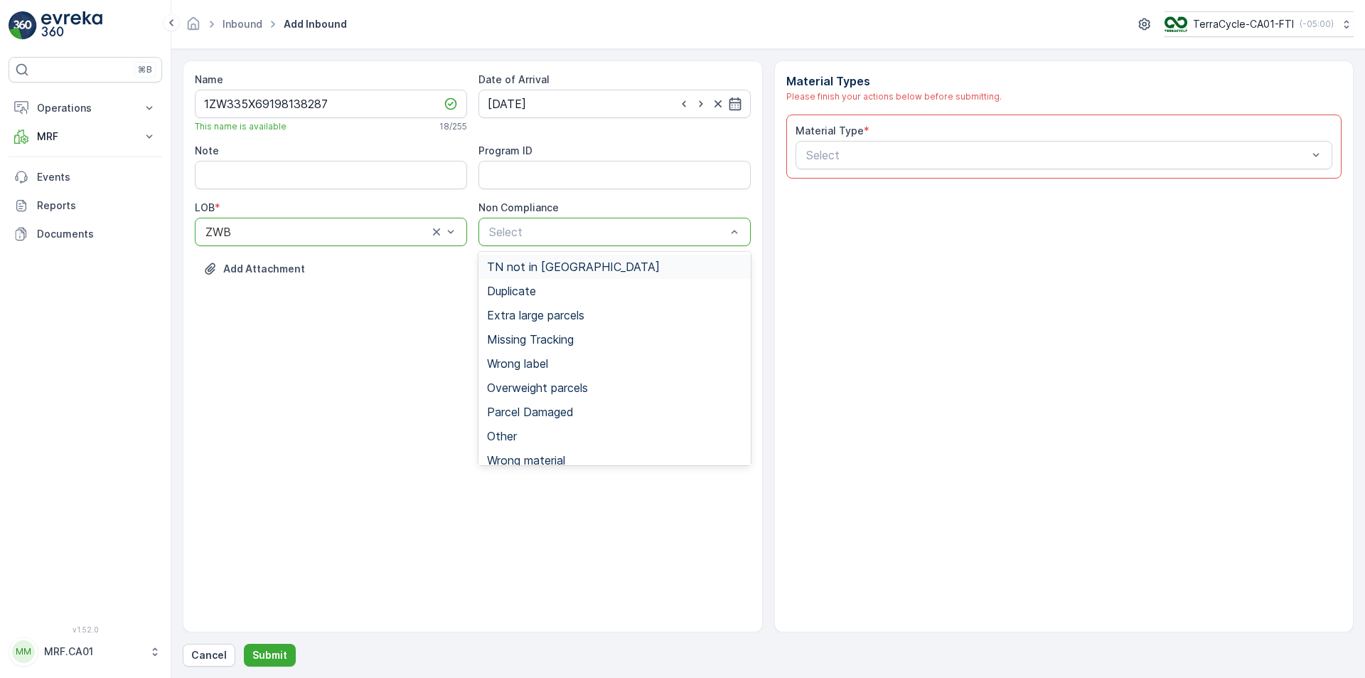
drag, startPoint x: 558, startPoint y: 264, endPoint x: 810, endPoint y: 164, distance: 270.9
click at [562, 265] on span "TN not in [GEOGRAPHIC_DATA]" at bounding box center [573, 266] width 173 height 13
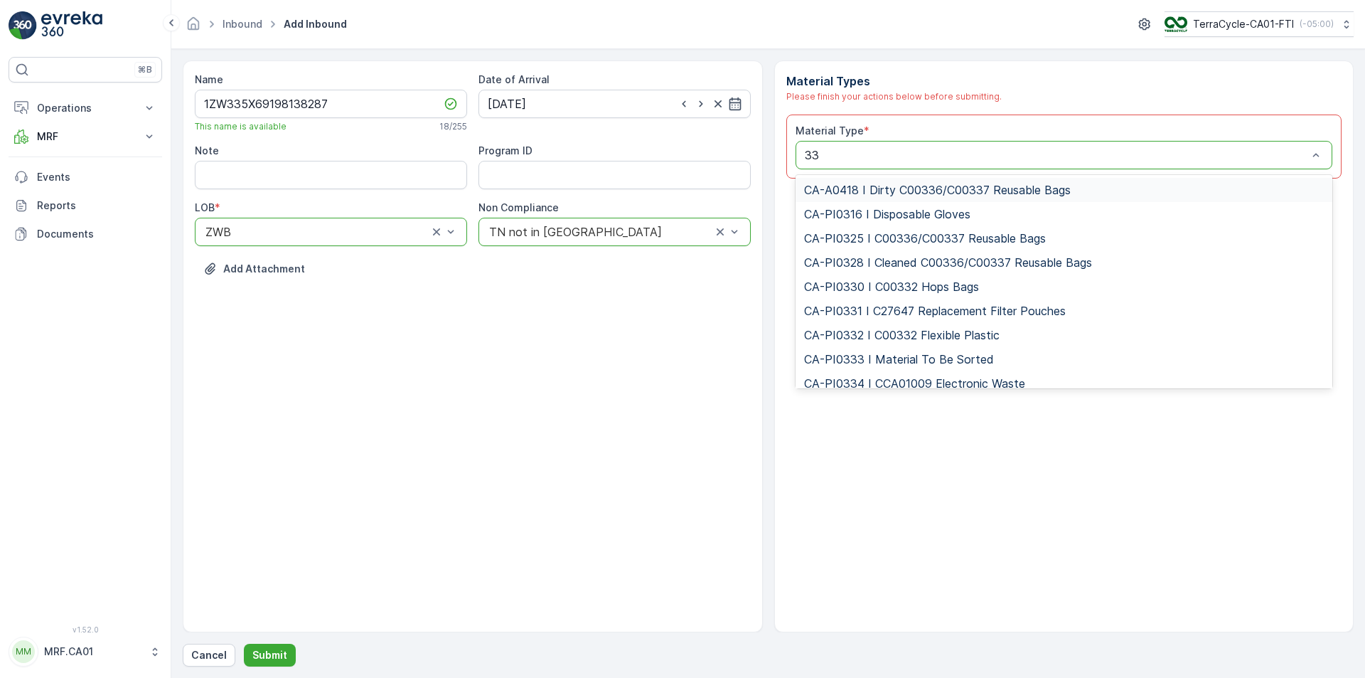
type input "333"
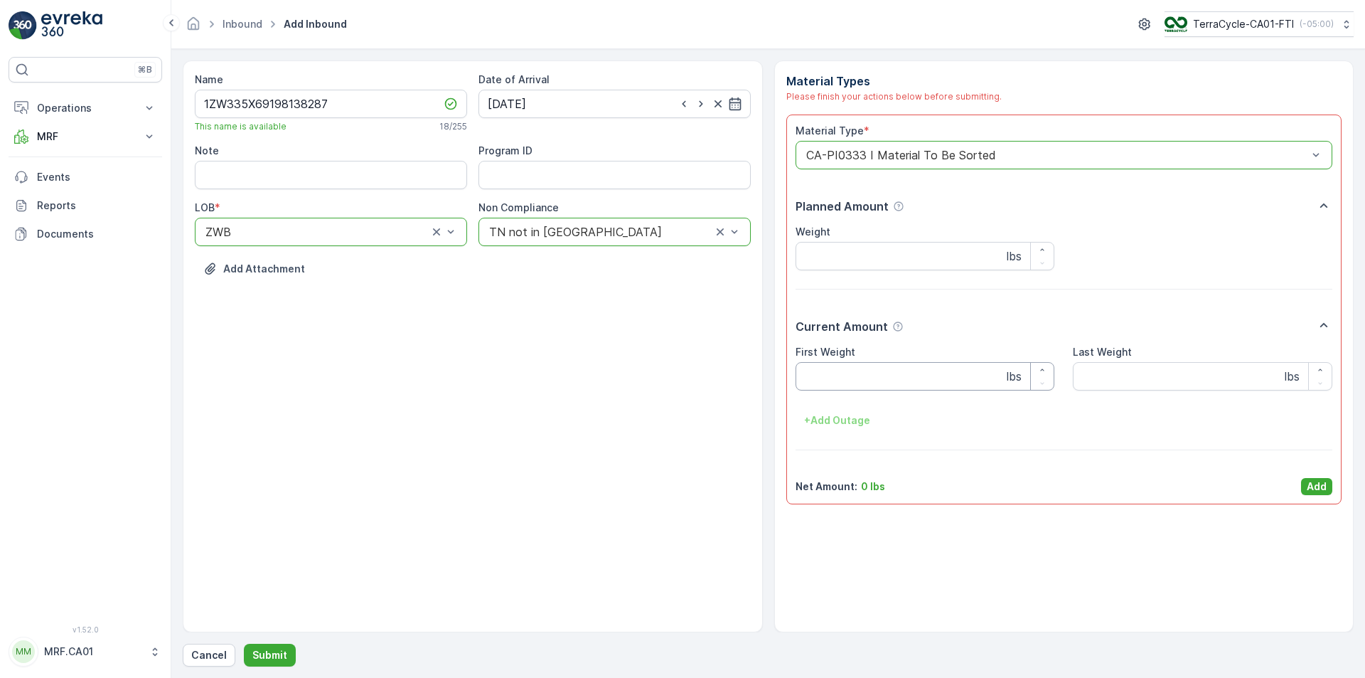
click at [884, 377] on Weight "First Weight" at bounding box center [925, 376] width 259 height 28
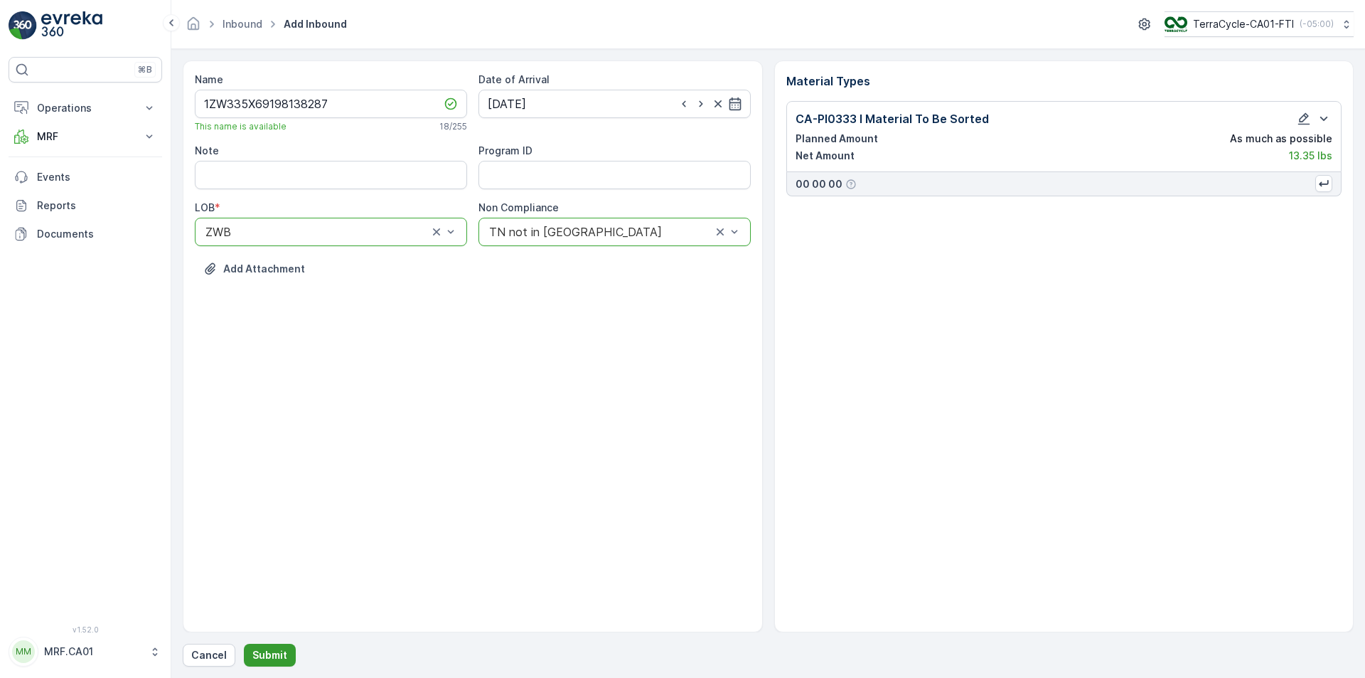
click at [258, 660] on p "Submit" at bounding box center [269, 655] width 35 height 14
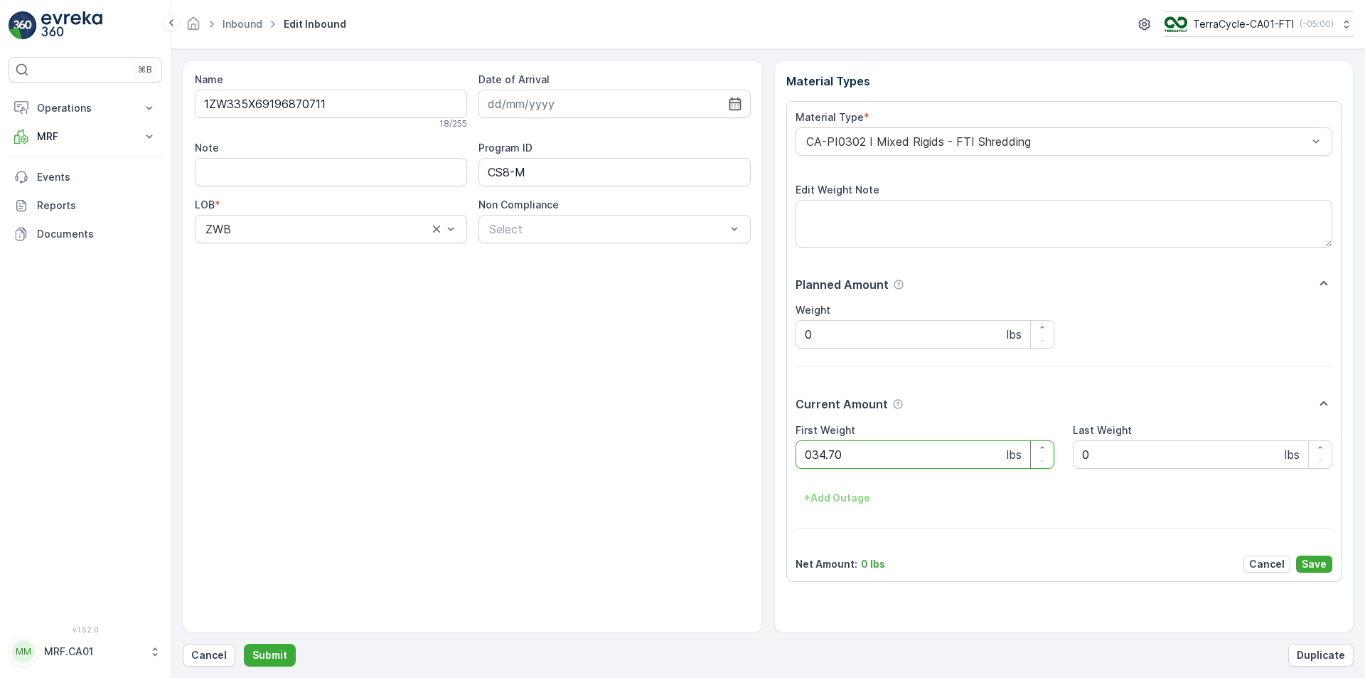
click at [244, 643] on button "Submit" at bounding box center [270, 654] width 52 height 23
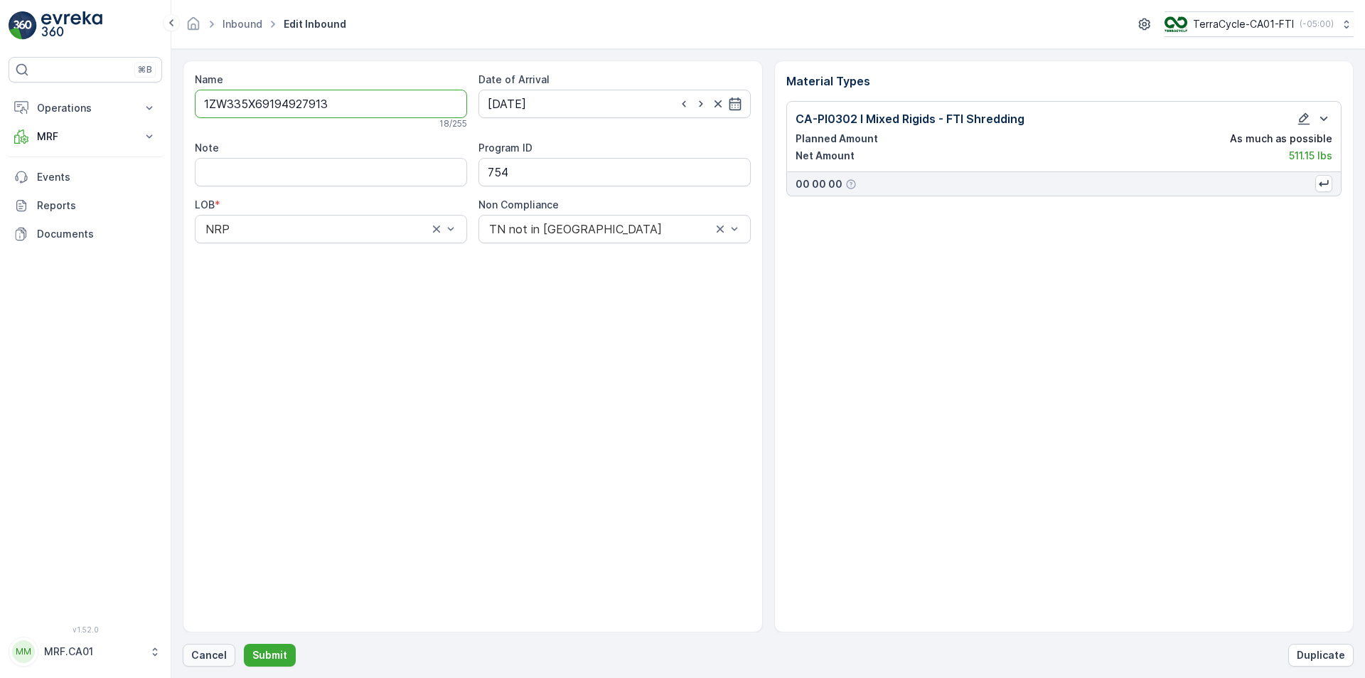
click at [212, 651] on p "Cancel" at bounding box center [209, 655] width 36 height 14
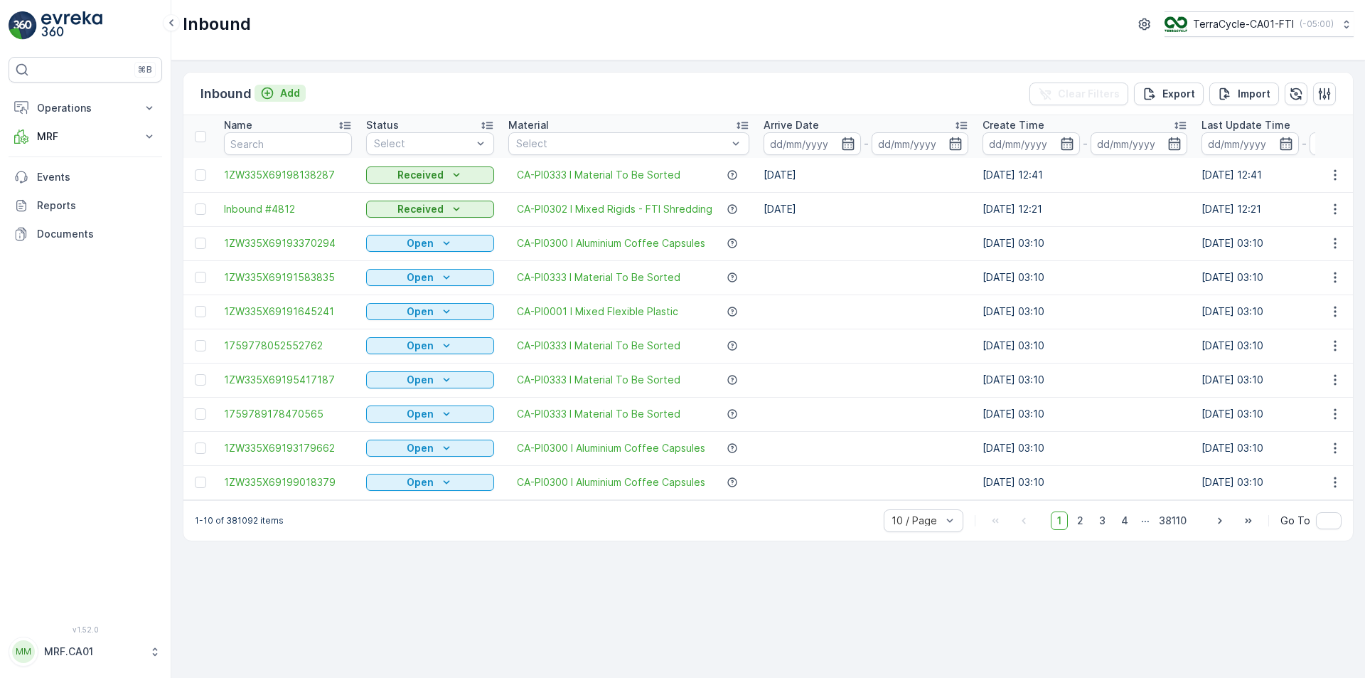
click at [287, 87] on p "Add" at bounding box center [290, 93] width 20 height 14
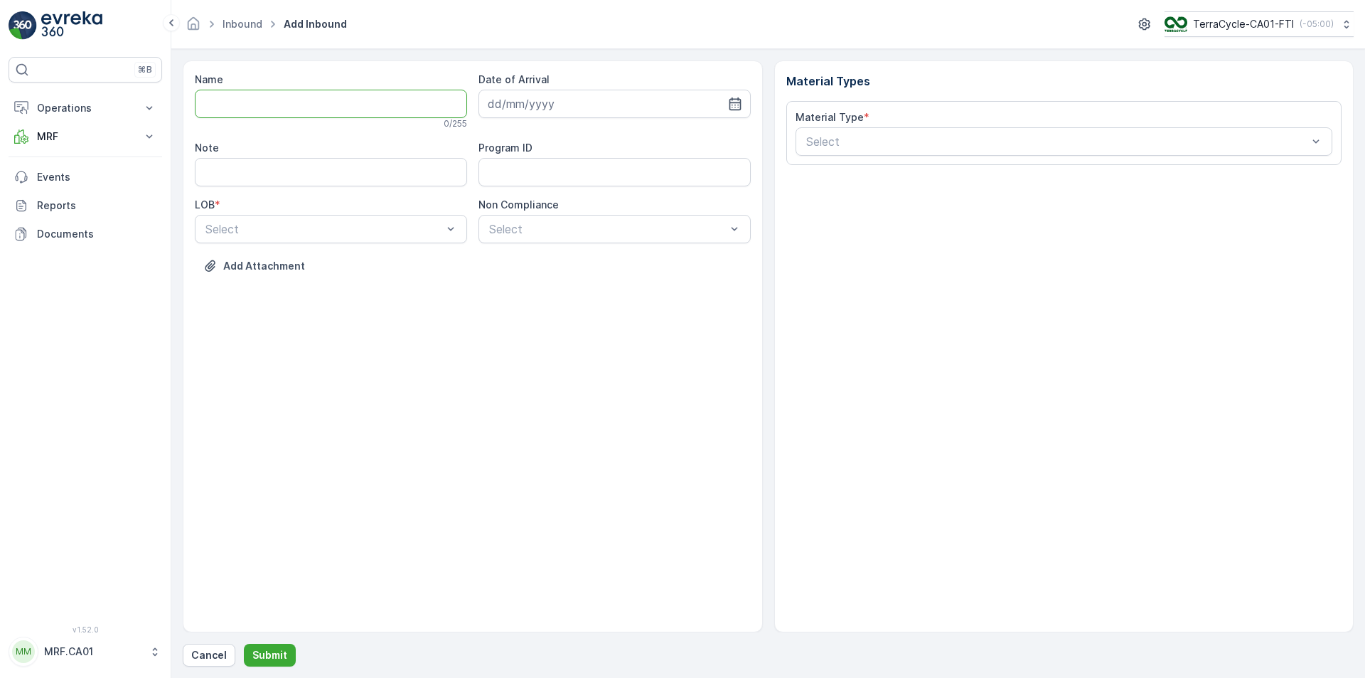
click at [371, 105] on input "Name" at bounding box center [331, 104] width 272 height 28
click at [244, 643] on button "Submit" at bounding box center [270, 654] width 52 height 23
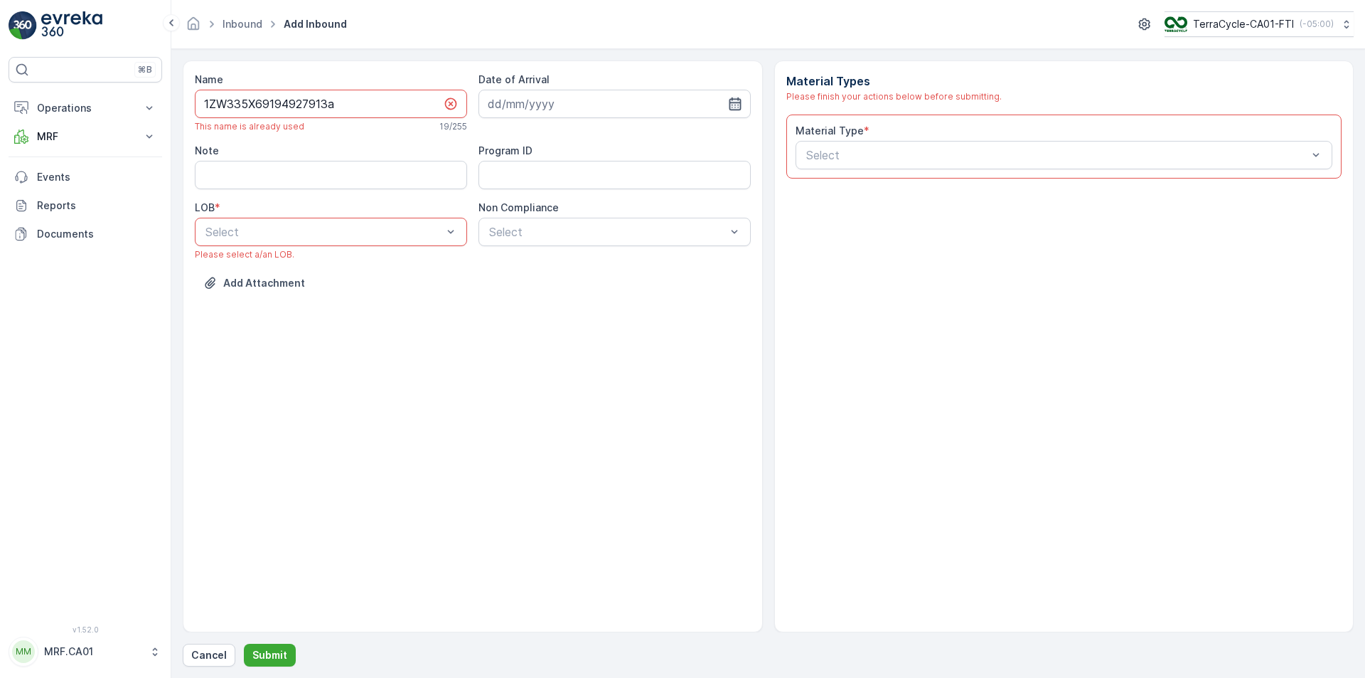
type input "1ZW335X69194927913a"
click at [739, 98] on icon "button" at bounding box center [735, 104] width 14 height 14
click at [546, 218] on div "7" at bounding box center [553, 222] width 23 height 23
type input "[DATE]"
click at [368, 100] on input "1ZW335X69194927913a" at bounding box center [331, 104] width 272 height 28
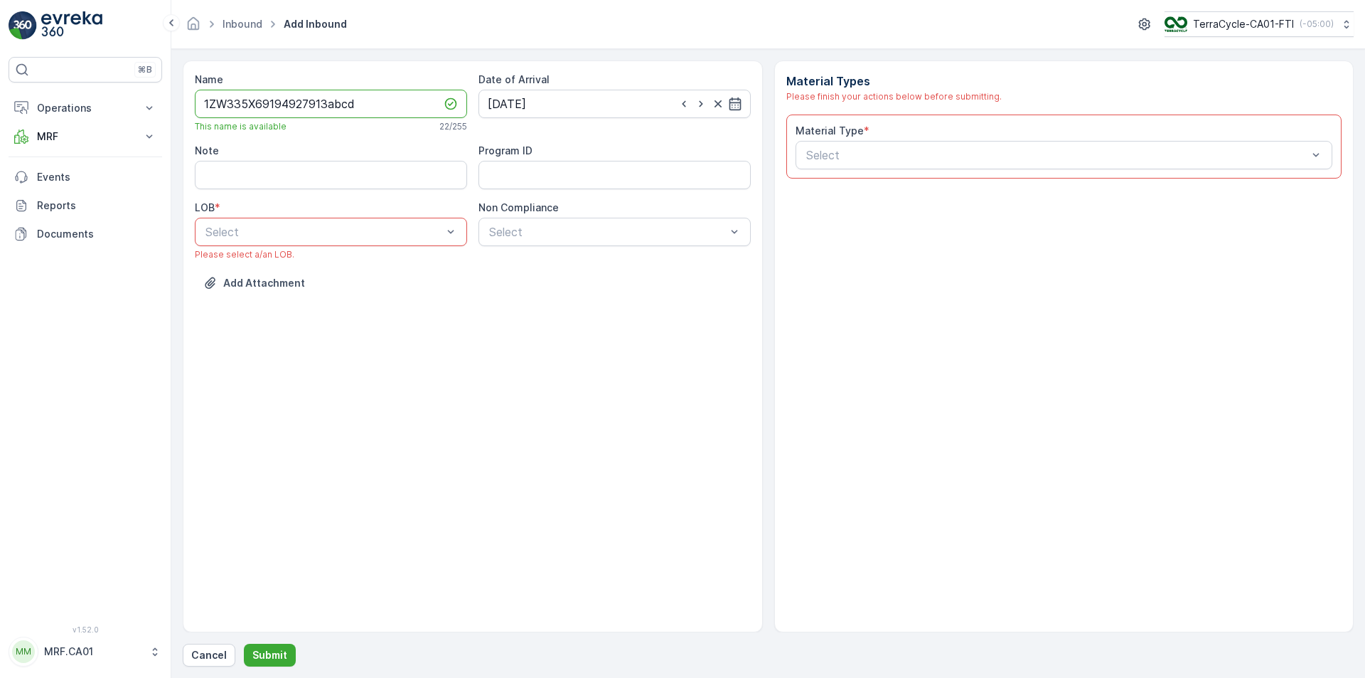
type input "1ZW335X69194927913abcd"
click at [323, 264] on div "NRP" at bounding box center [330, 266] width 255 height 13
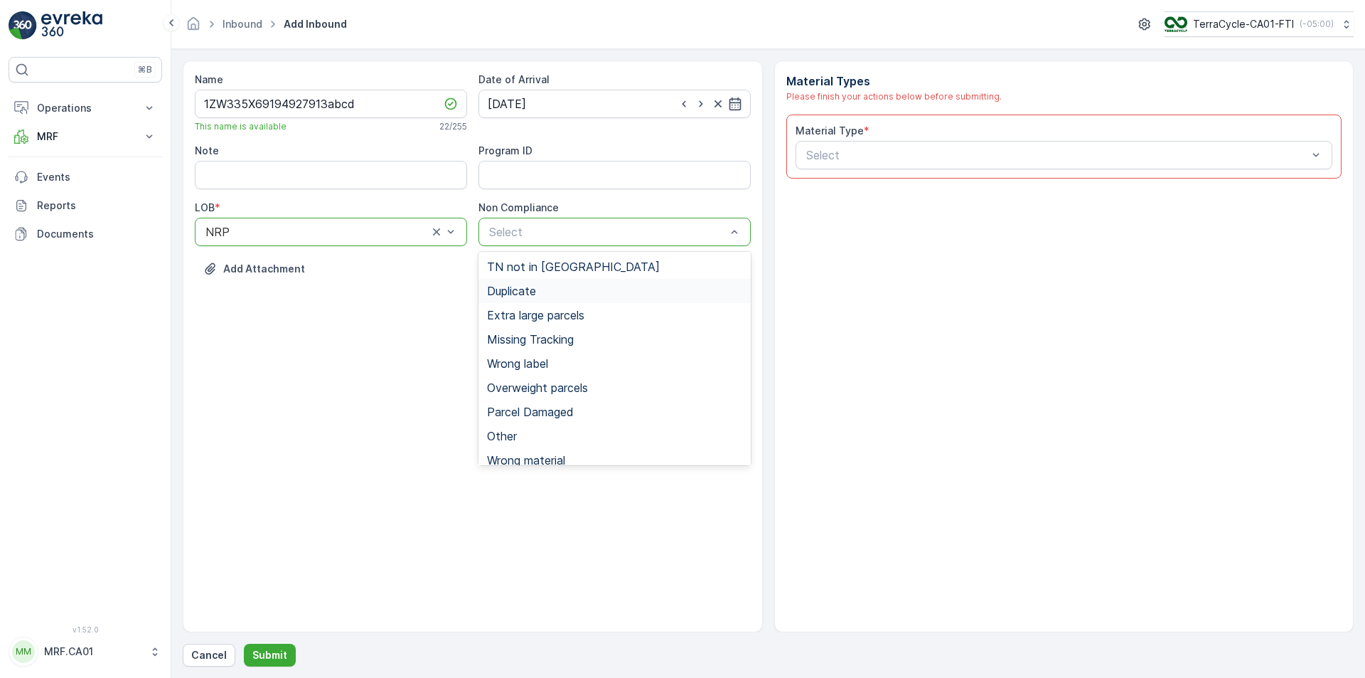
click at [540, 289] on div "Duplicate" at bounding box center [614, 290] width 255 height 13
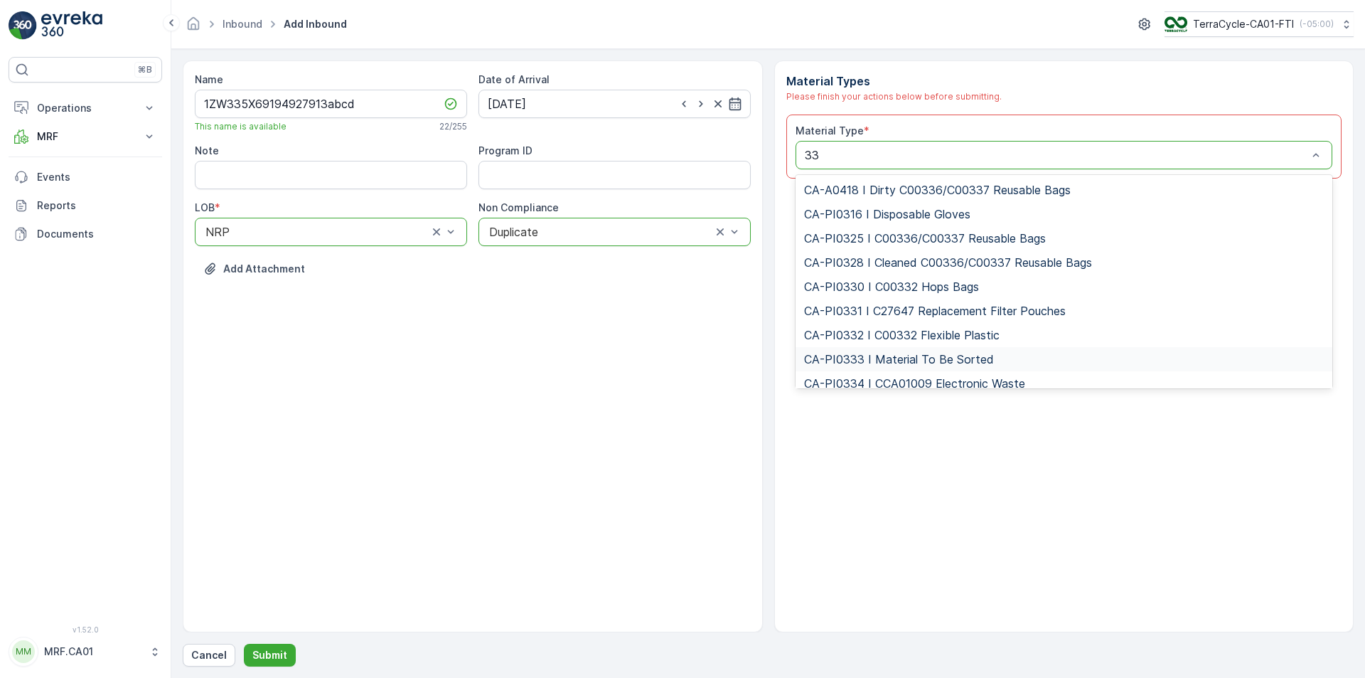
type input "3"
type input "302"
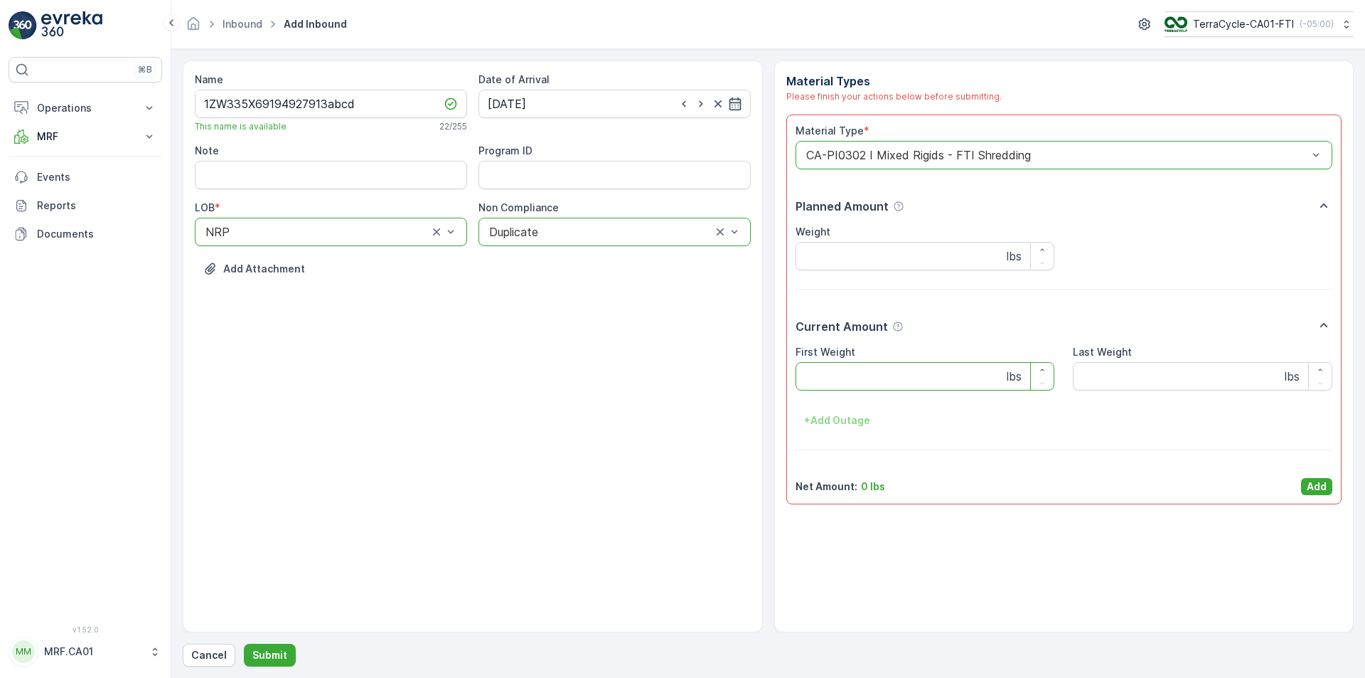
click at [896, 372] on Weight "First Weight" at bounding box center [925, 376] width 259 height 28
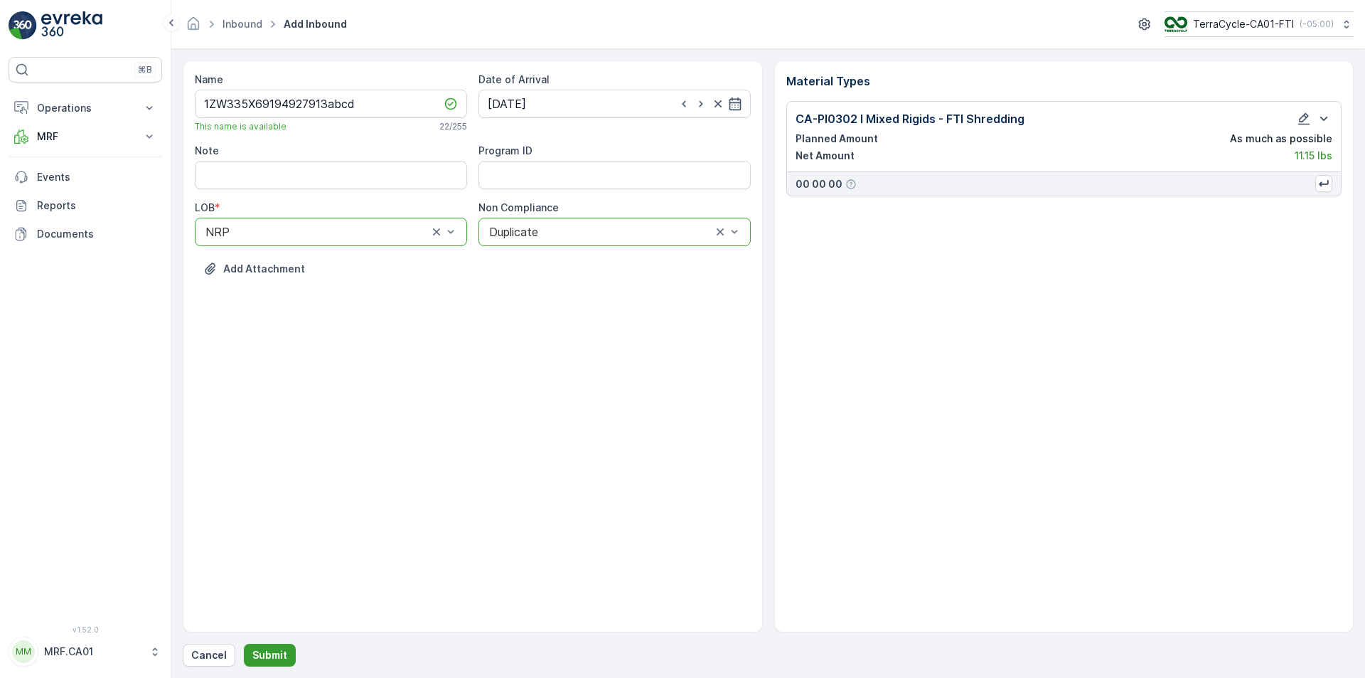
click at [271, 650] on p "Submit" at bounding box center [269, 655] width 35 height 14
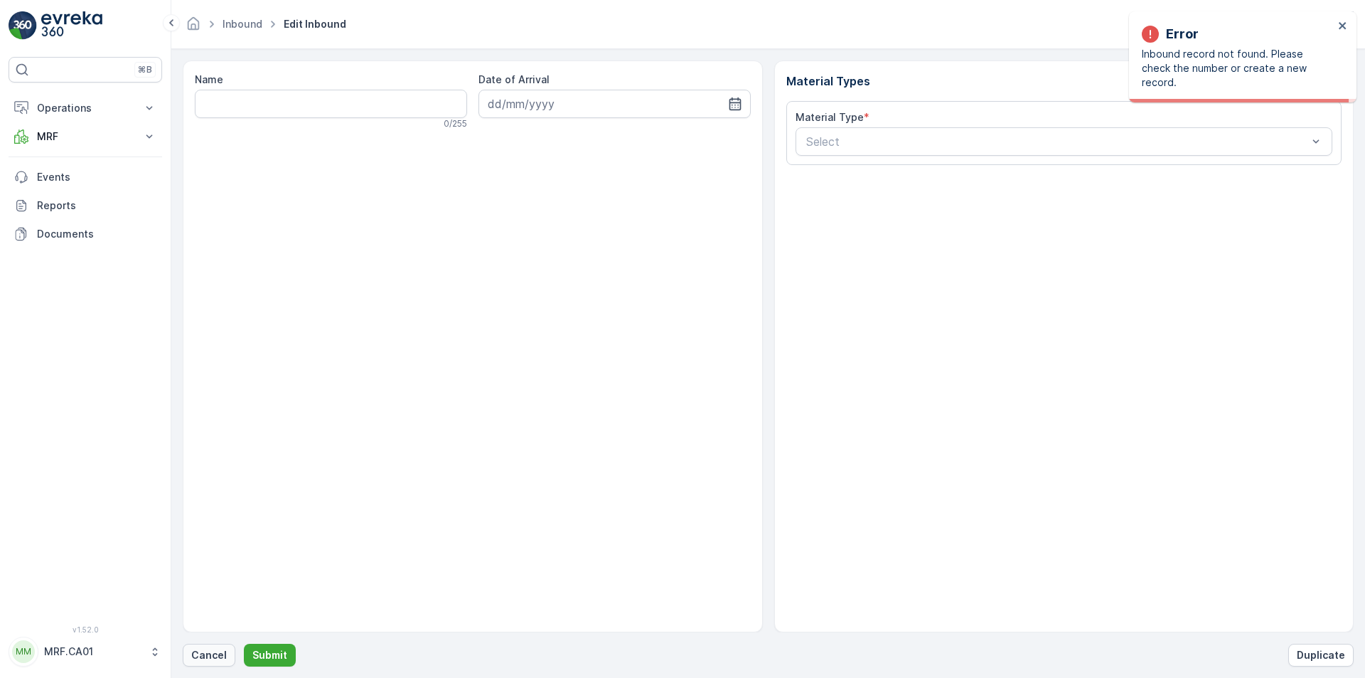
click at [217, 653] on p "Cancel" at bounding box center [209, 655] width 36 height 14
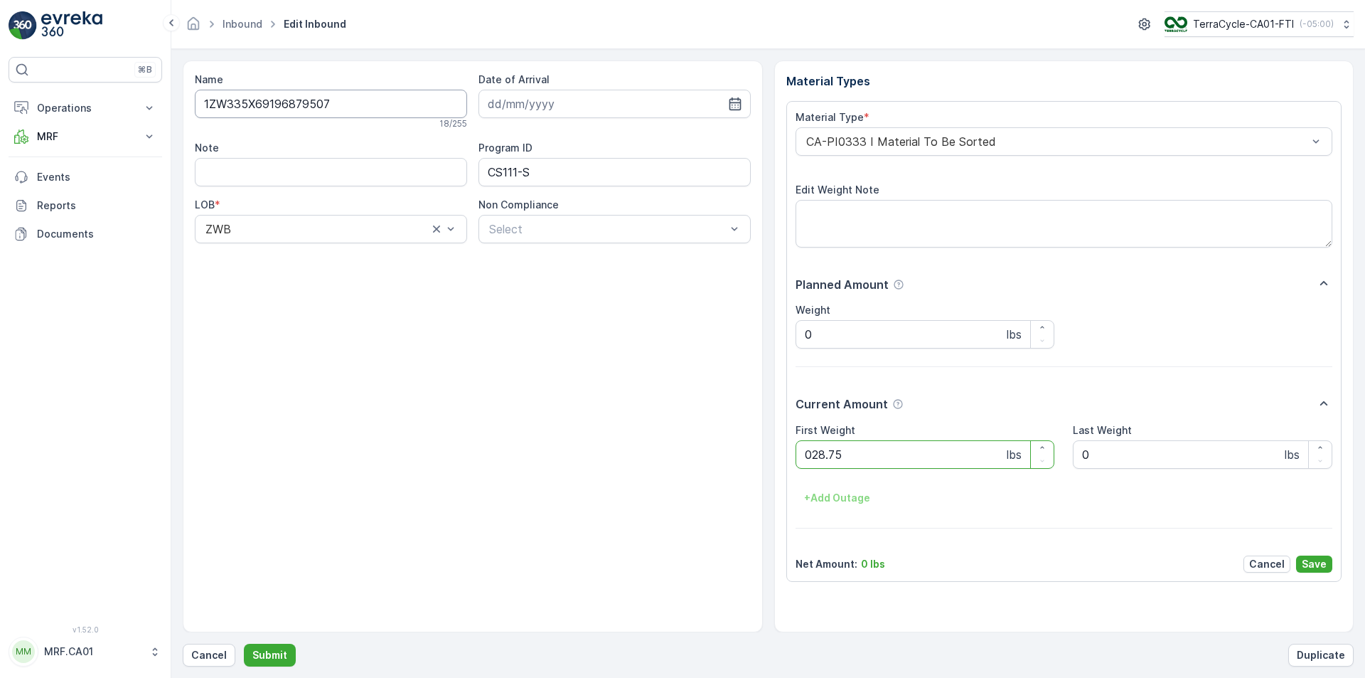
click at [244, 643] on button "Submit" at bounding box center [270, 654] width 52 height 23
type Weight "032"
click at [244, 643] on button "Submit" at bounding box center [270, 654] width 52 height 23
type Weight "040"
click at [244, 643] on button "Submit" at bounding box center [270, 654] width 52 height 23
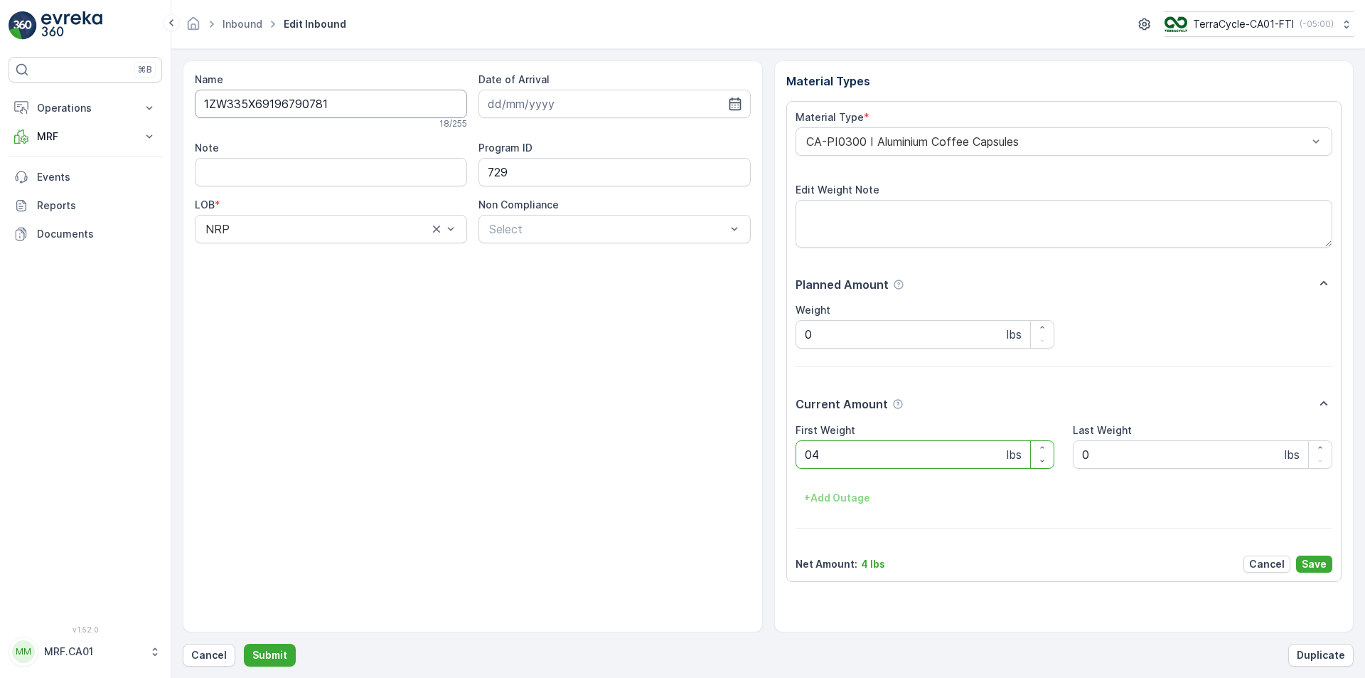
type Weight "041"
click at [244, 643] on button "Submit" at bounding box center [270, 654] width 52 height 23
type Weight "015"
click at [244, 643] on button "Submit" at bounding box center [270, 654] width 52 height 23
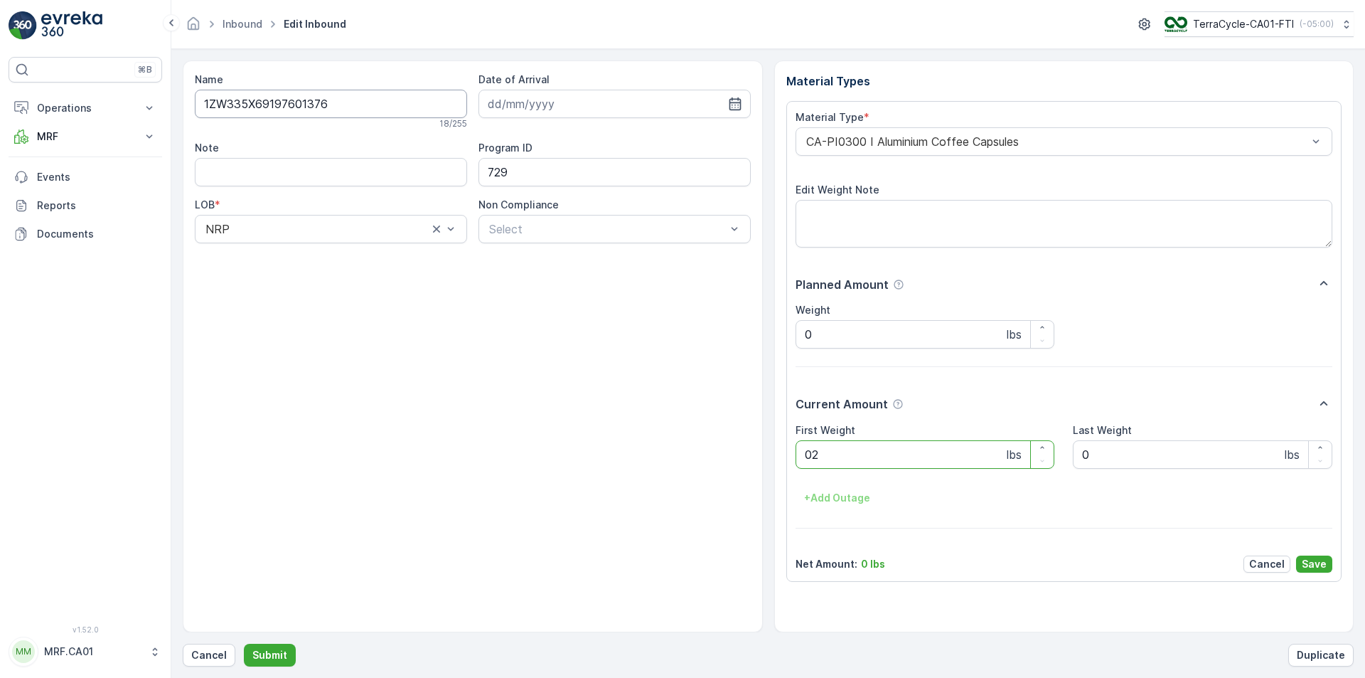
type Weight "023"
click at [244, 643] on button "Submit" at bounding box center [270, 654] width 52 height 23
type Weight "031"
click at [244, 643] on button "Submit" at bounding box center [270, 654] width 52 height 23
type Weight "030"
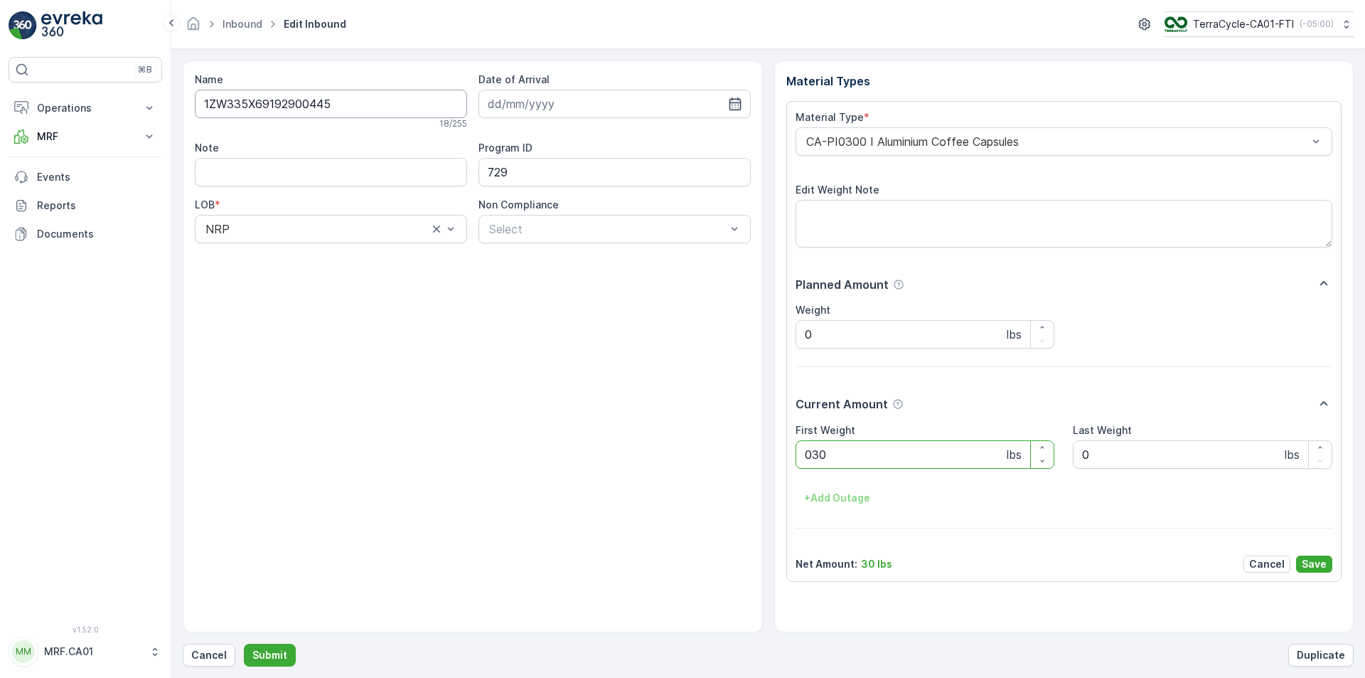
click at [244, 643] on button "Submit" at bounding box center [270, 654] width 52 height 23
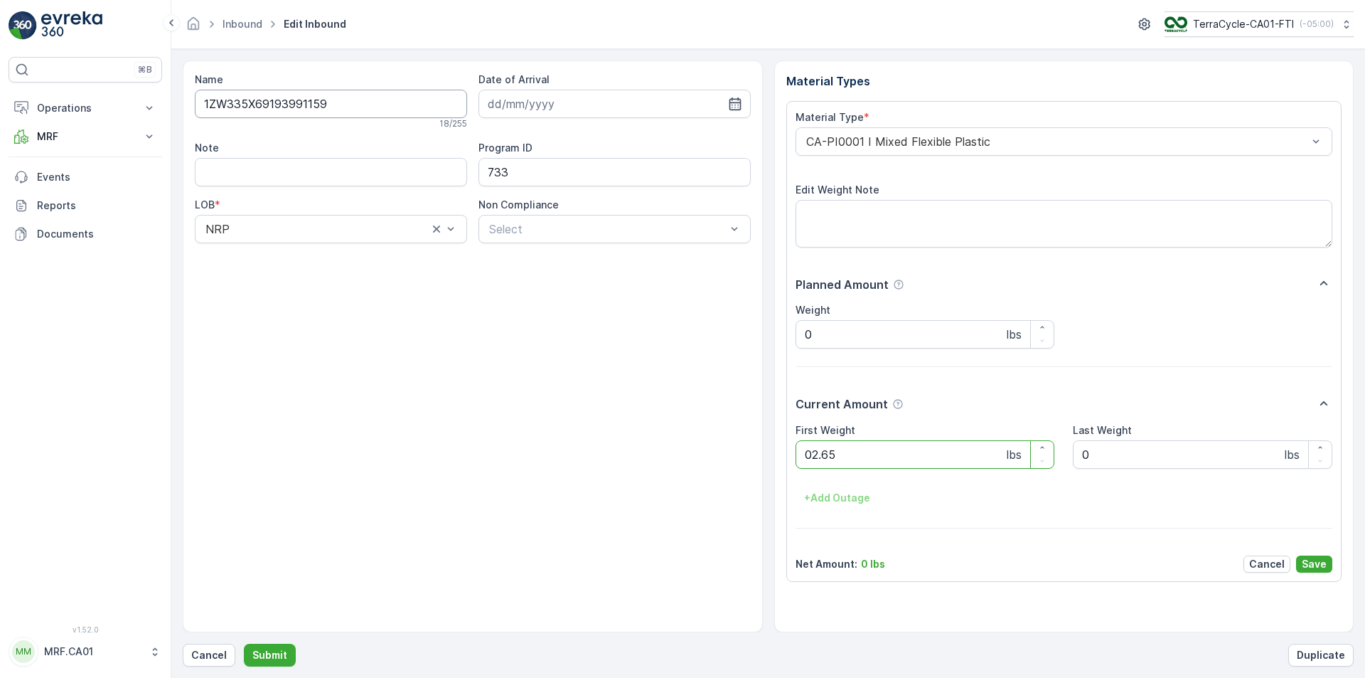
click at [244, 643] on button "Submit" at bounding box center [270, 654] width 52 height 23
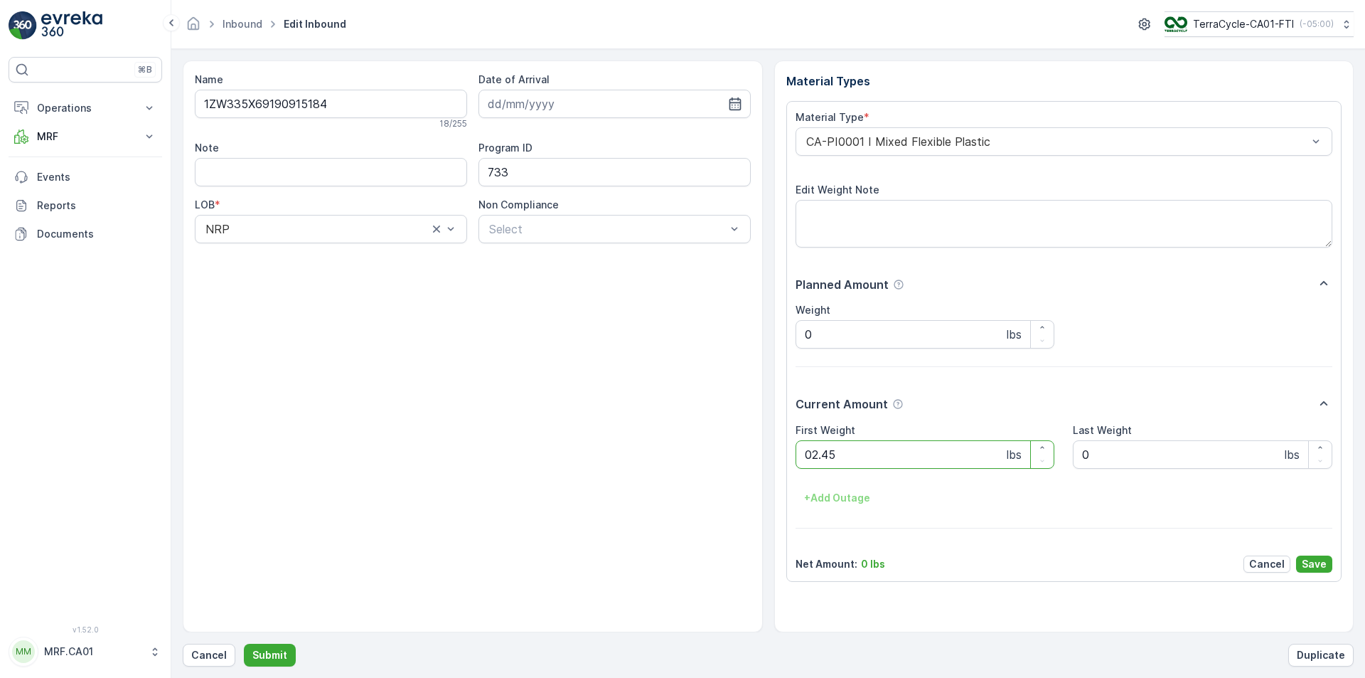
click at [244, 643] on button "Submit" at bounding box center [270, 654] width 52 height 23
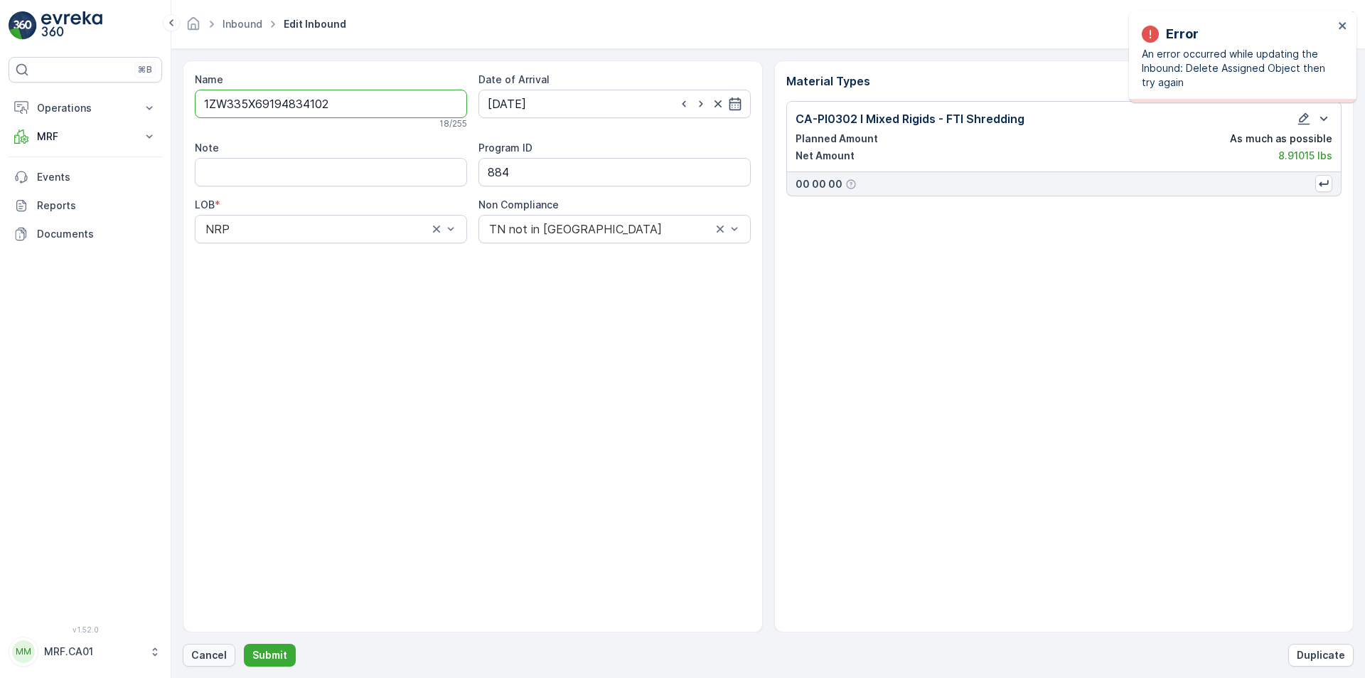
click at [214, 653] on p "Cancel" at bounding box center [209, 655] width 36 height 14
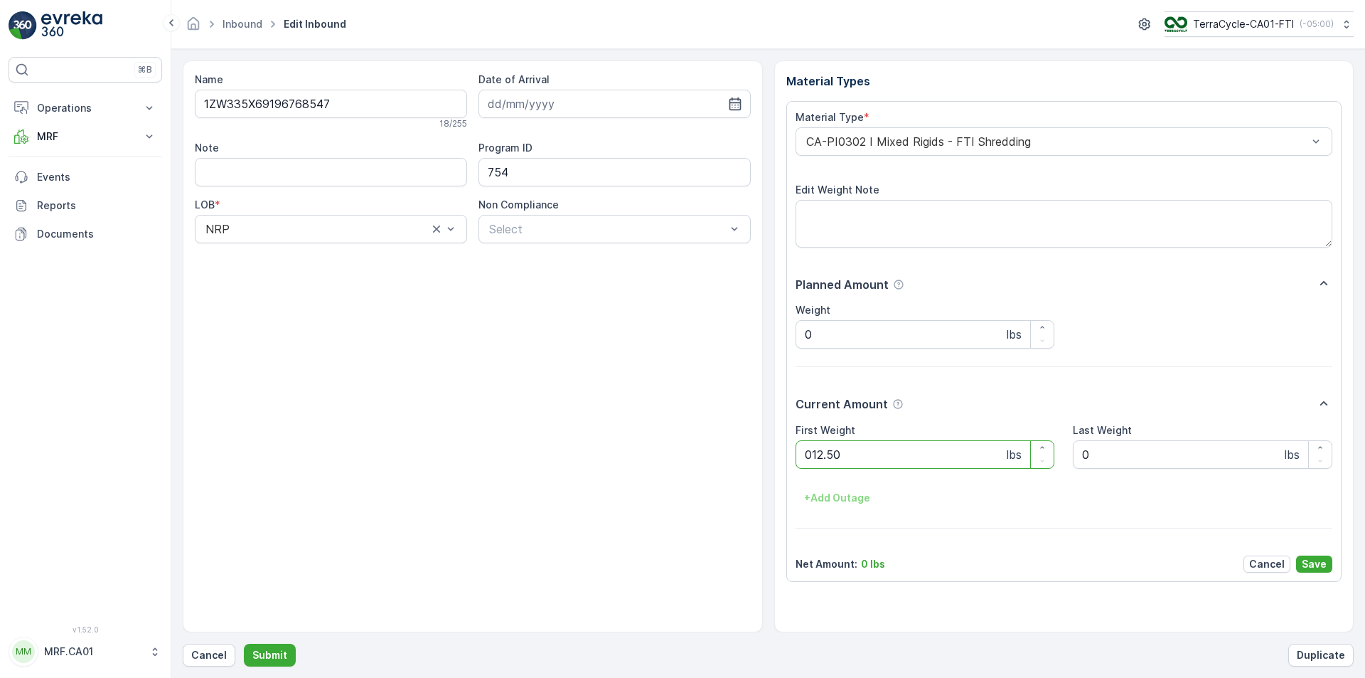
click at [244, 643] on button "Submit" at bounding box center [270, 654] width 52 height 23
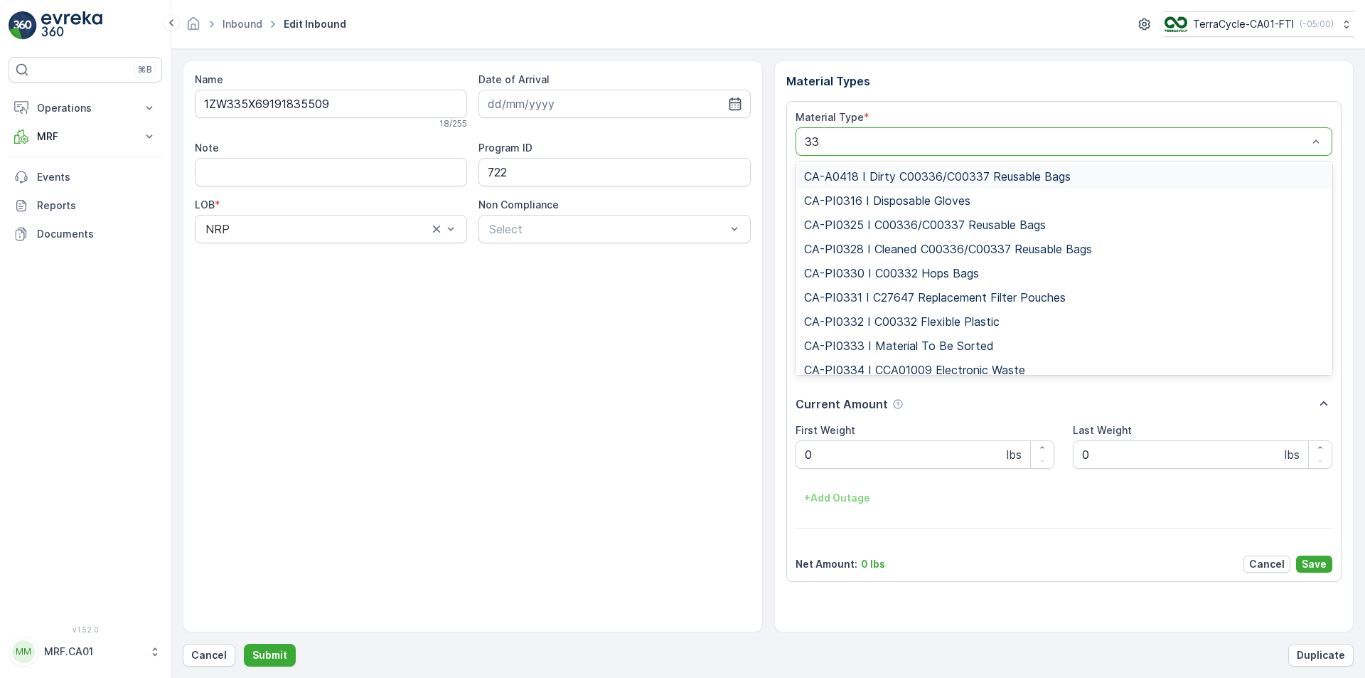
type input "333"
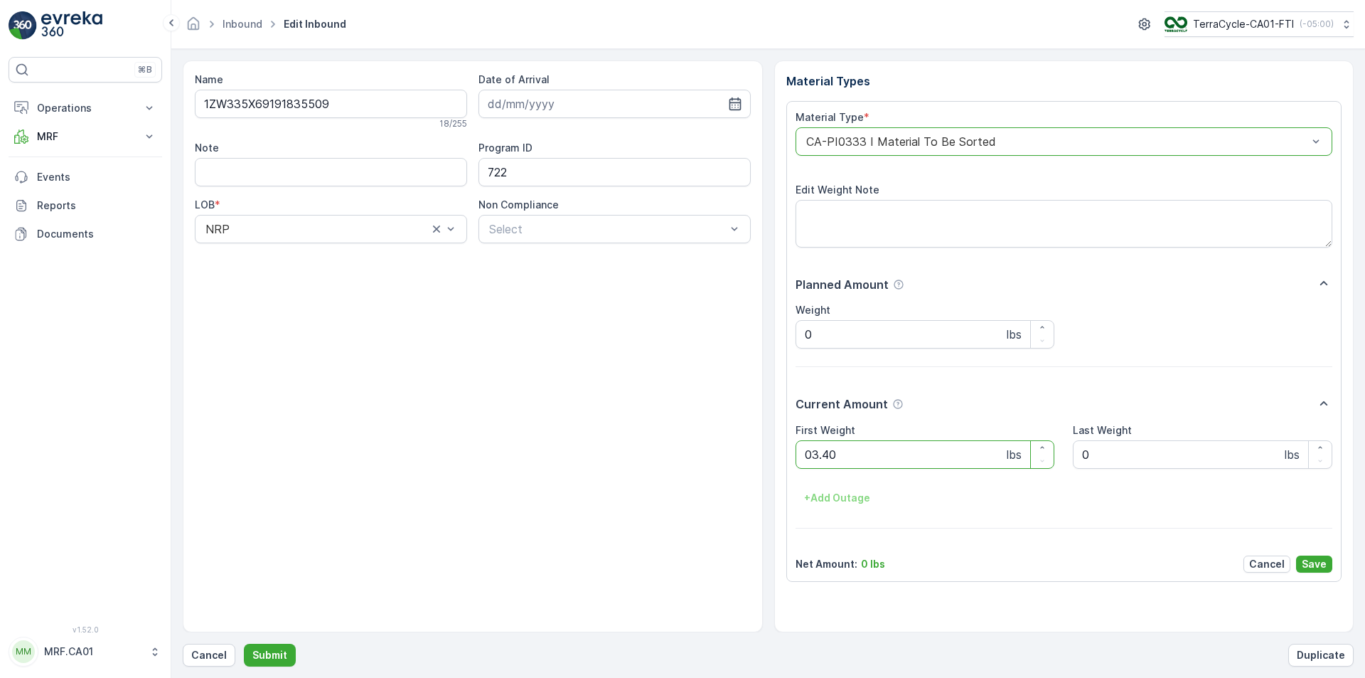
click at [244, 643] on button "Submit" at bounding box center [270, 654] width 52 height 23
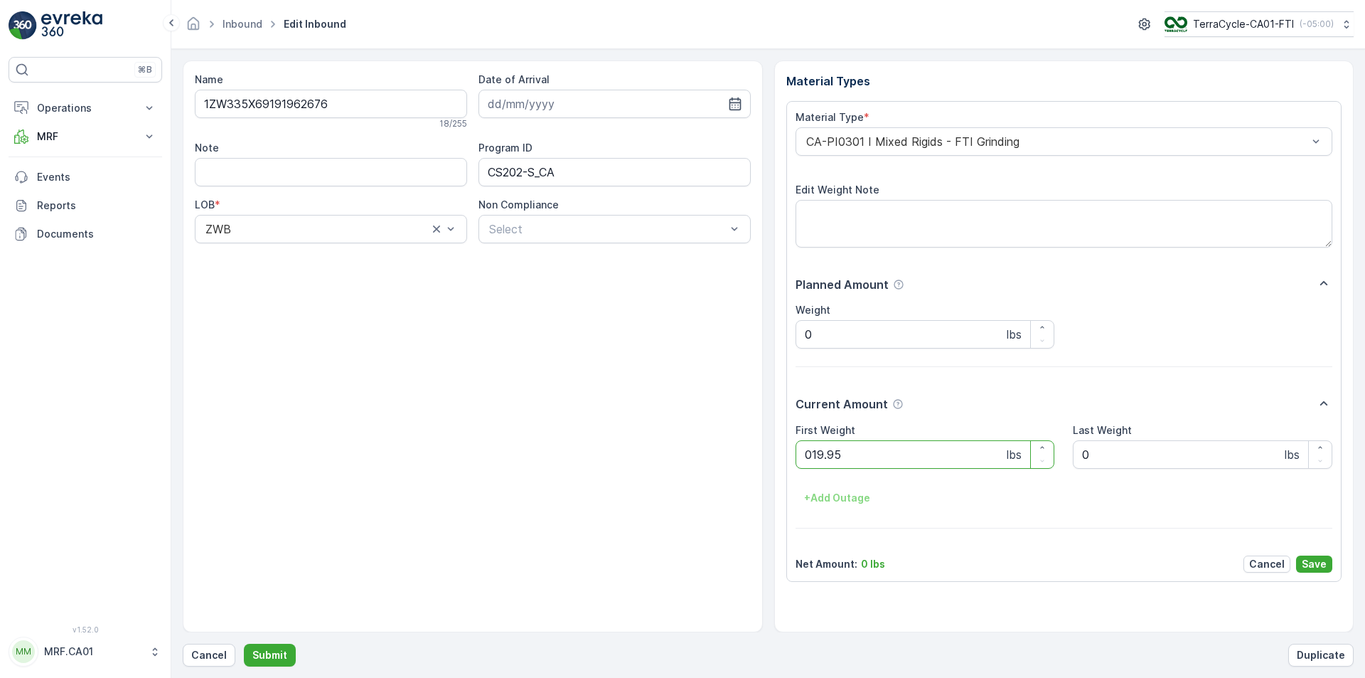
click at [244, 643] on button "Submit" at bounding box center [270, 654] width 52 height 23
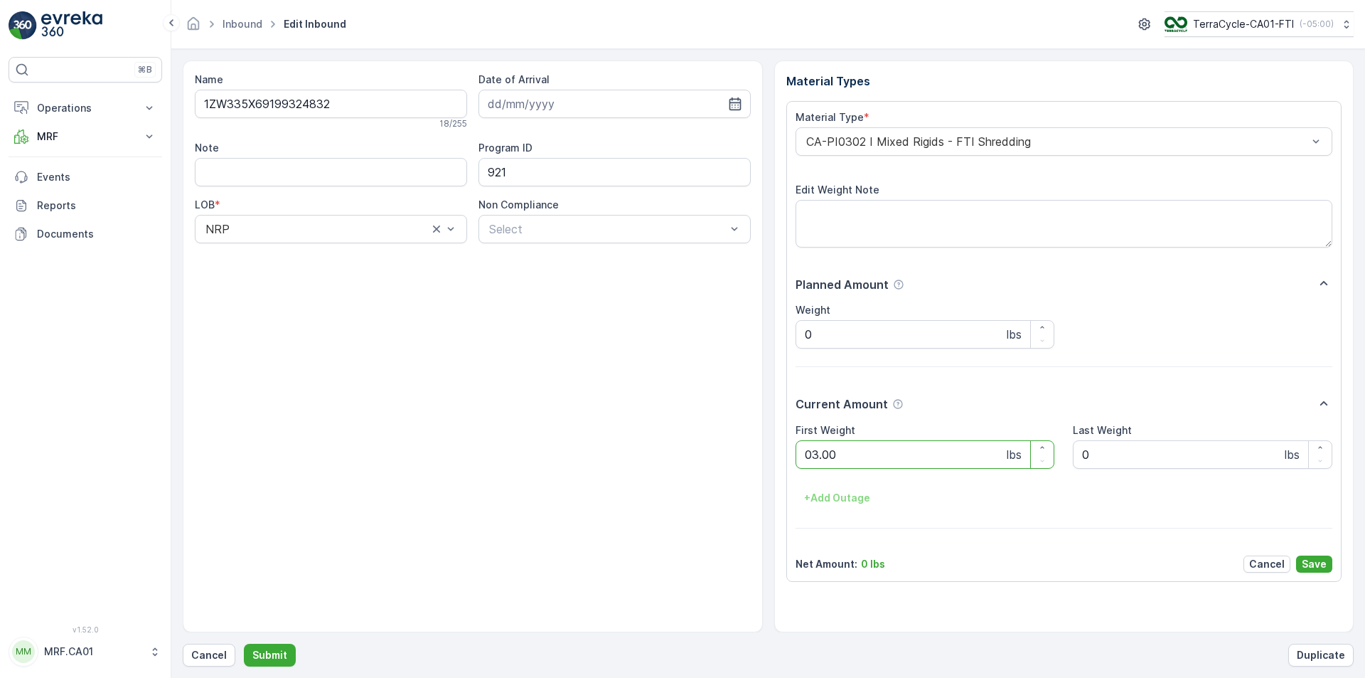
click at [244, 643] on button "Submit" at bounding box center [270, 654] width 52 height 23
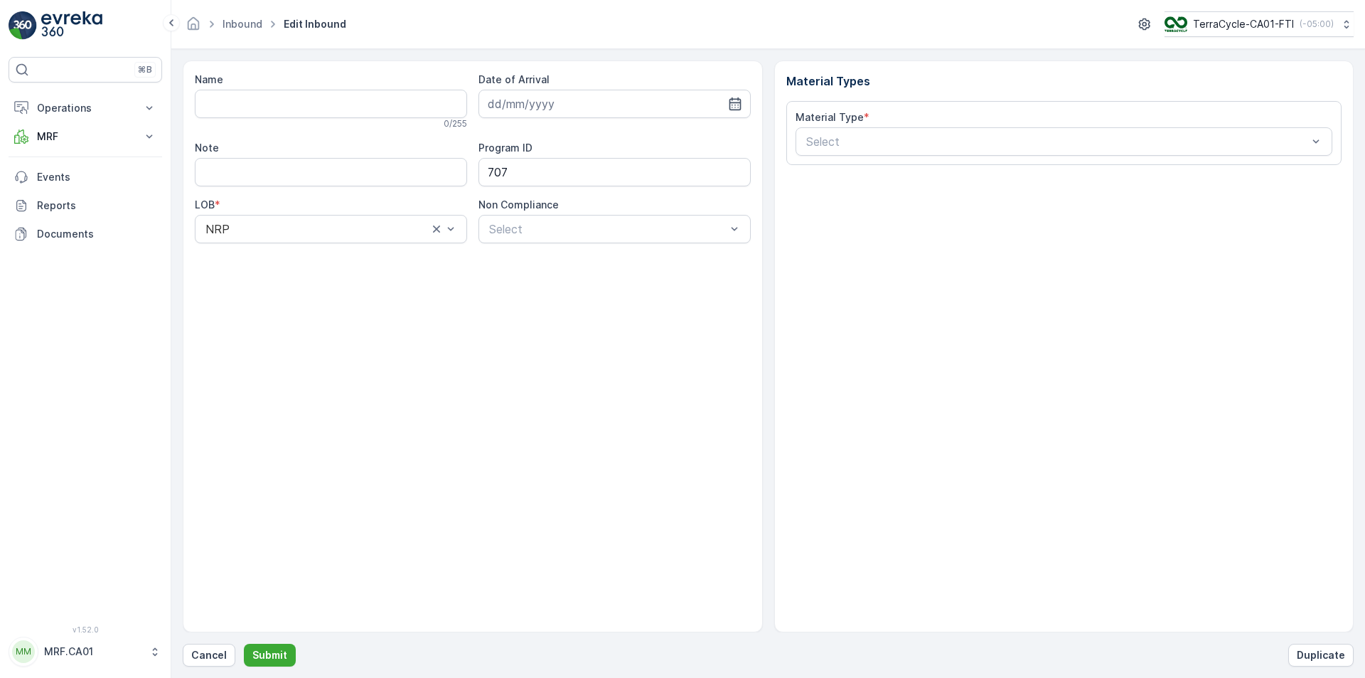
type input "1ZW335X69195734405"
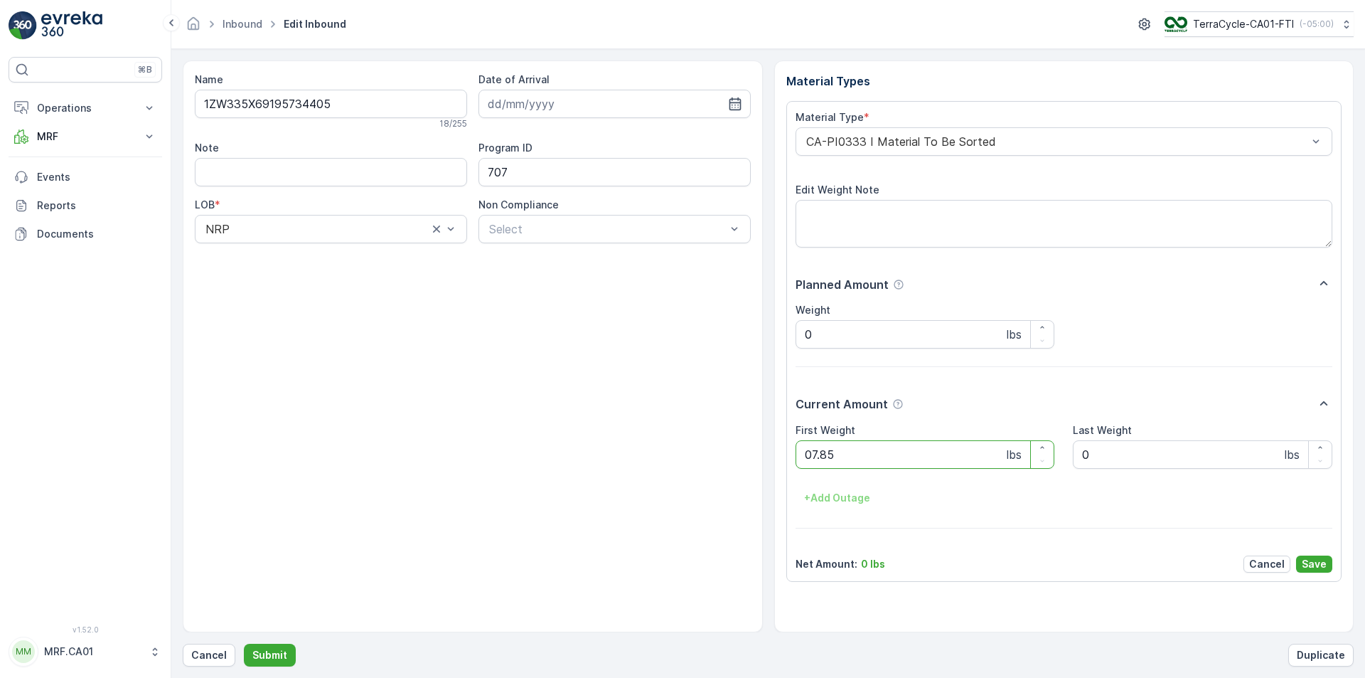
click at [244, 643] on button "Submit" at bounding box center [270, 654] width 52 height 23
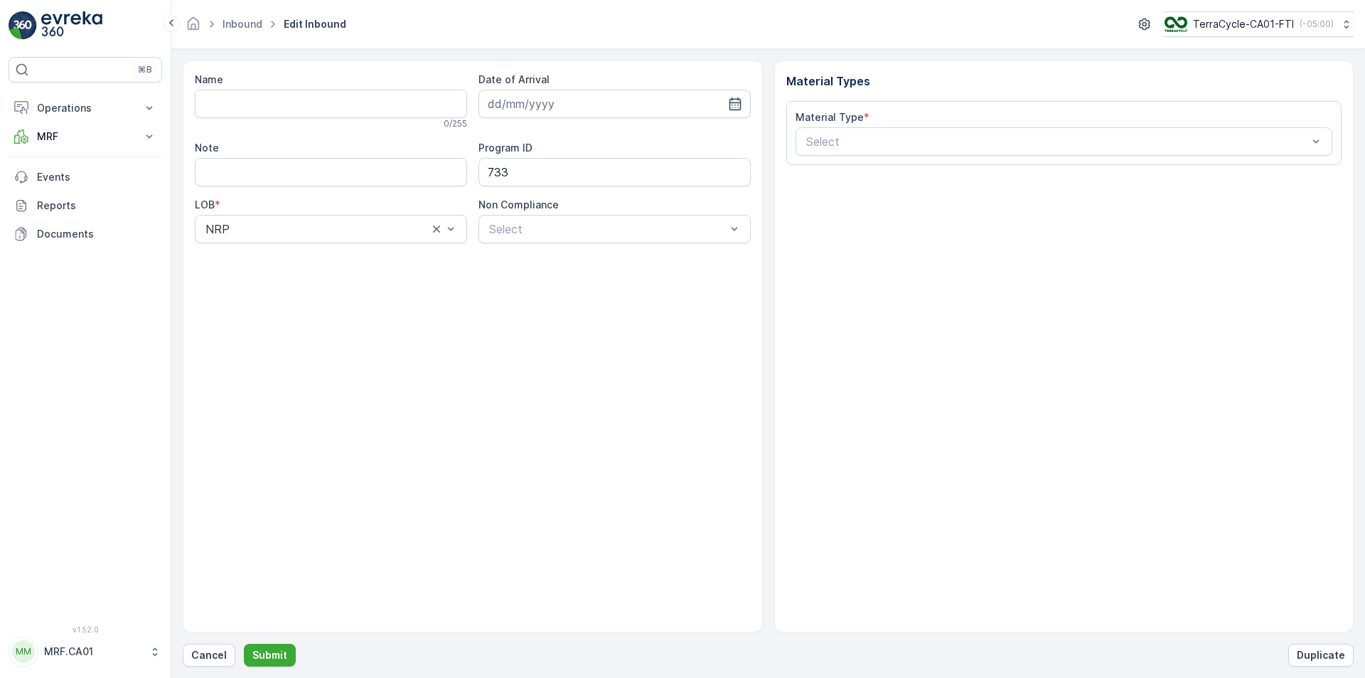
type input "1ZW335X69194231549"
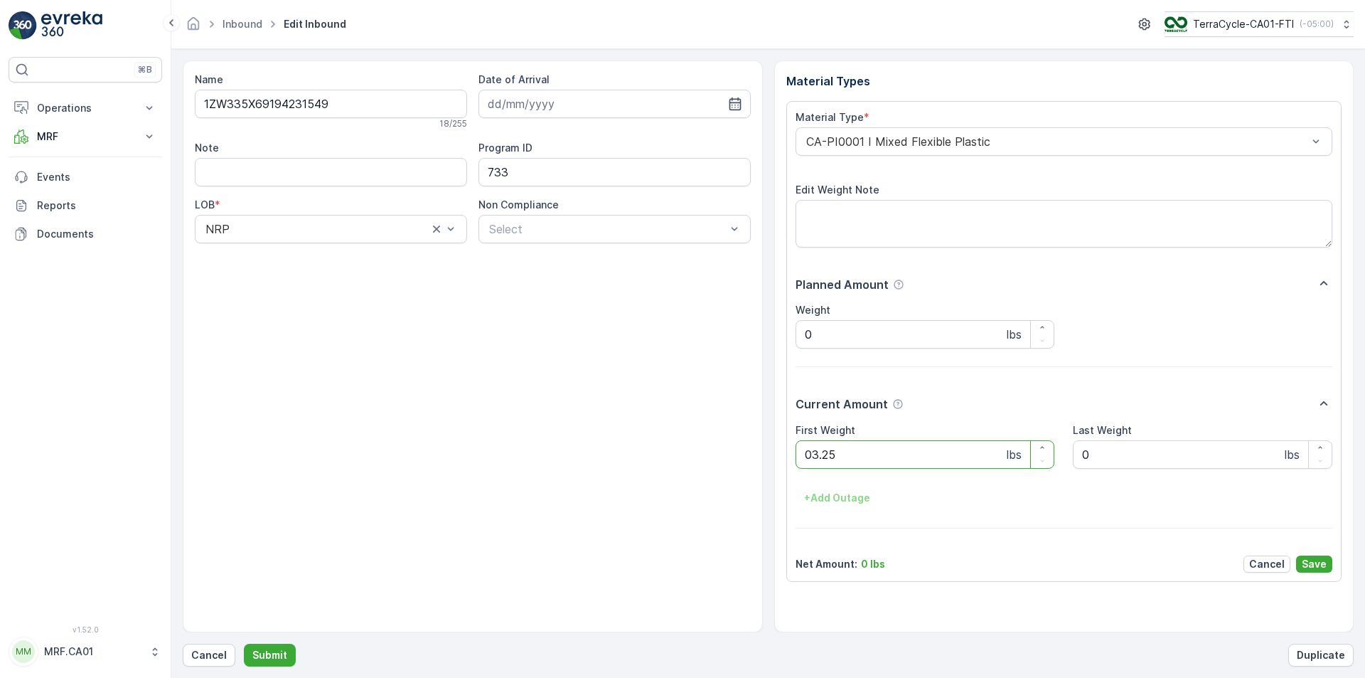
click at [244, 643] on button "Submit" at bounding box center [270, 654] width 52 height 23
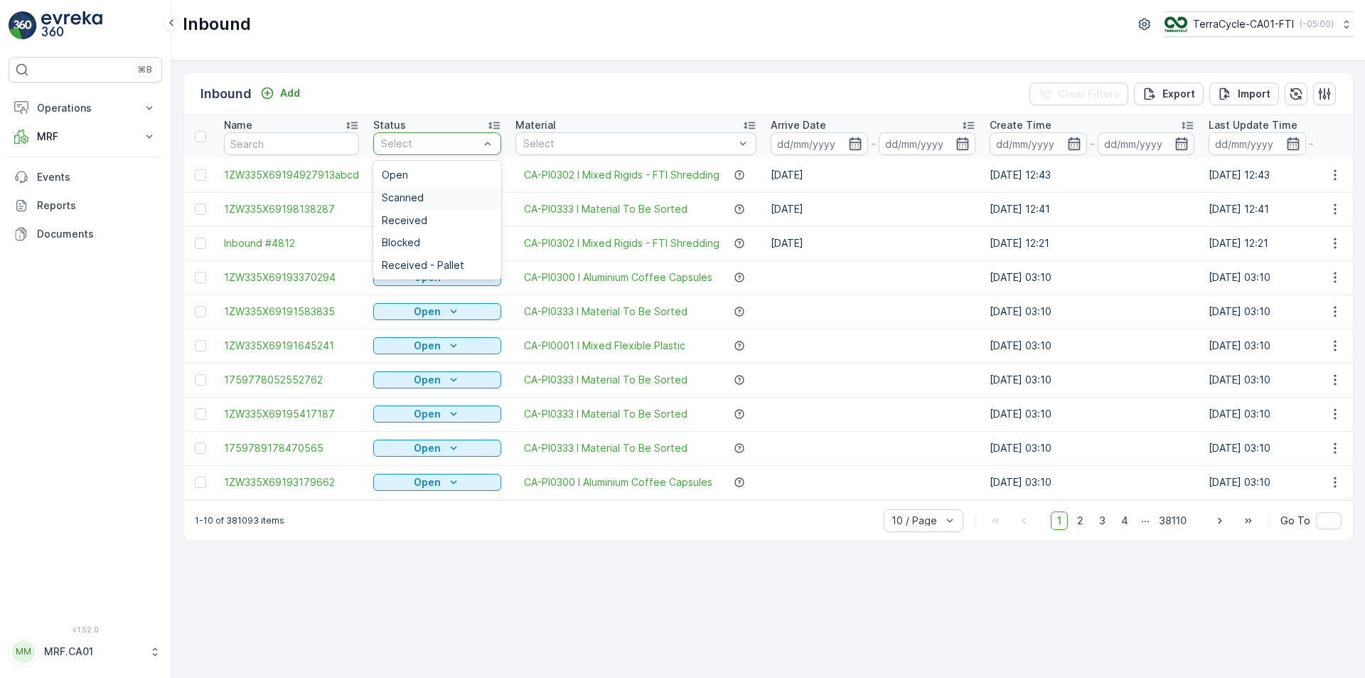
click at [471, 196] on div "Scanned" at bounding box center [437, 197] width 111 height 11
